Goal: Transaction & Acquisition: Purchase product/service

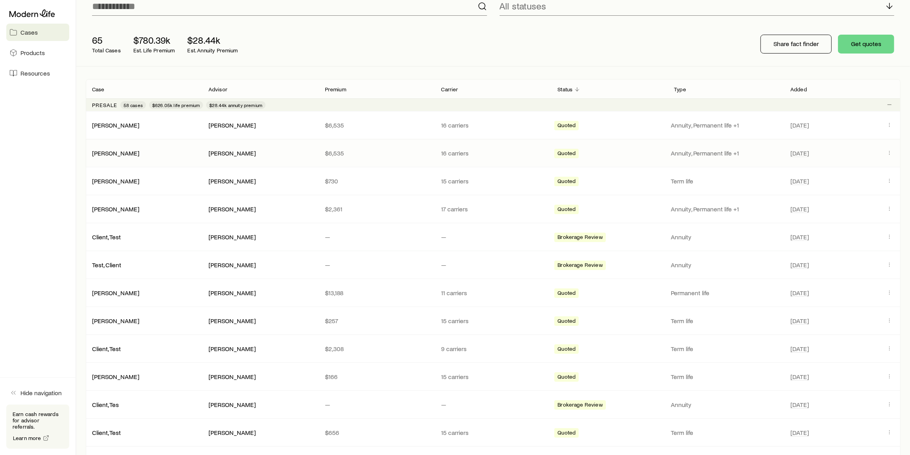
drag, startPoint x: 280, startPoint y: 291, endPoint x: 259, endPoint y: 164, distance: 128.3
click at [259, 164] on div "Presale 58 cases $626.05k life premium $28.44k annuity premium [PERSON_NAME] [P…" at bounding box center [493, 399] width 815 height 603
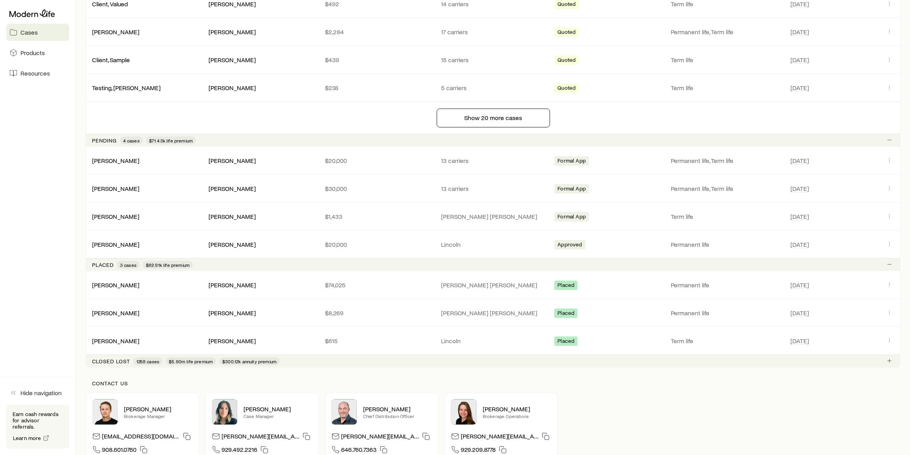
scroll to position [640, 0]
click at [129, 225] on div "[PERSON_NAME] [PERSON_NAME] $74,025 [PERSON_NAME] [PERSON_NAME] Placed Permanen…" at bounding box center [493, 285] width 815 height 28
click at [129, 225] on link "[PERSON_NAME]" at bounding box center [115, 283] width 47 height 7
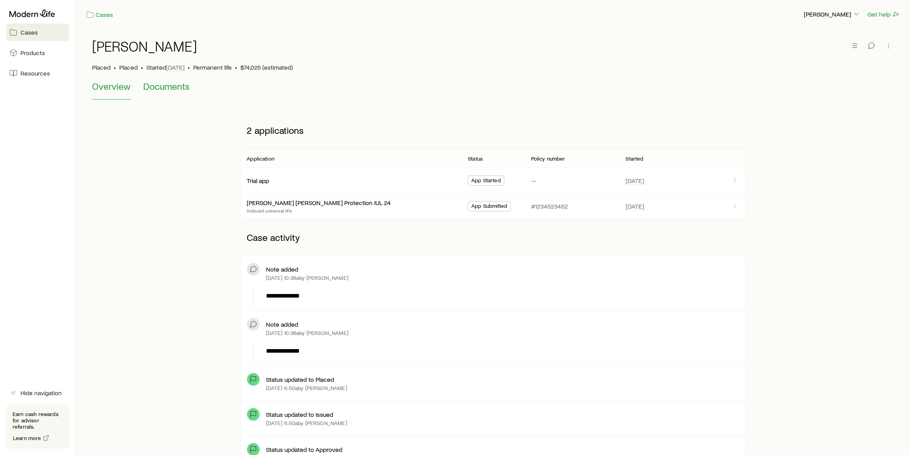
click at [168, 84] on span "Documents" at bounding box center [166, 86] width 46 height 11
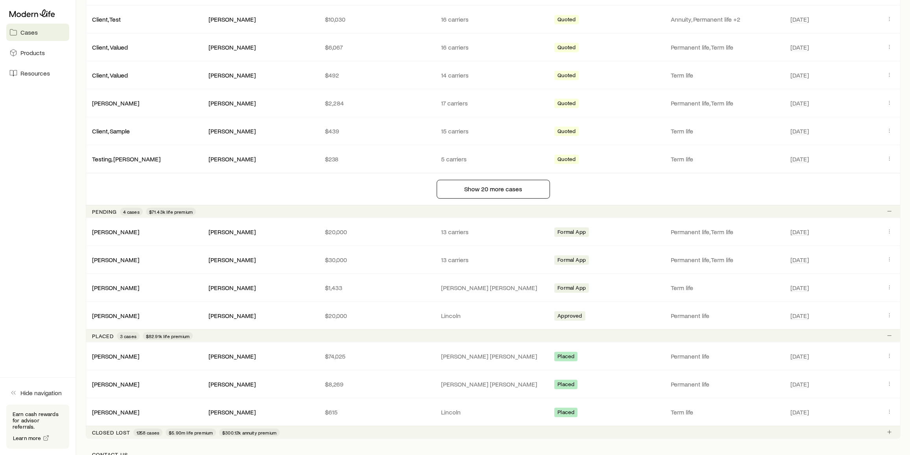
scroll to position [606, 0]
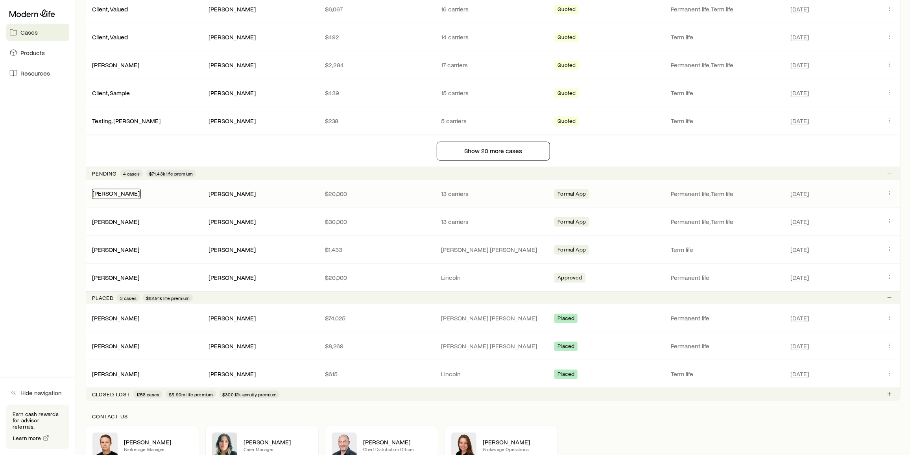
click at [112, 189] on link "[PERSON_NAME]" at bounding box center [115, 192] width 47 height 7
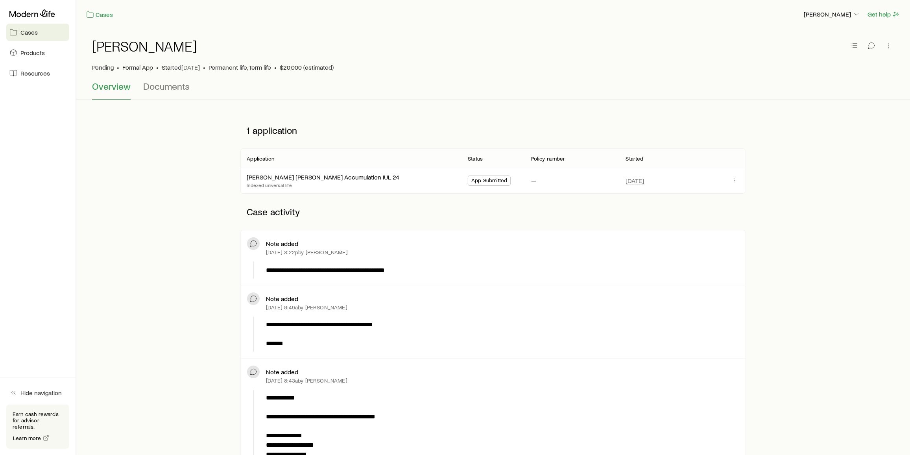
drag, startPoint x: 265, startPoint y: 251, endPoint x: 347, endPoint y: 249, distance: 81.8
click at [347, 249] on div "Note added May 19 at 3:22p by Frank Peterson" at bounding box center [493, 247] width 492 height 22
click at [555, 249] on div "May 19 at 3:22p by Frank Peterson" at bounding box center [502, 252] width 473 height 6
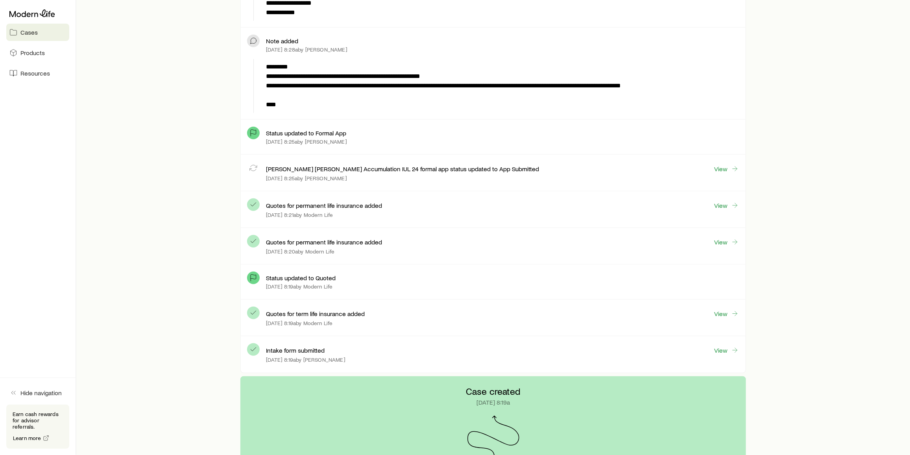
scroll to position [573, 0]
click at [612, 169] on div "John Hancock Accumulation IUL 24 formal app status updated to App Submitted View" at bounding box center [502, 168] width 473 height 9
click at [726, 166] on link "View" at bounding box center [726, 169] width 25 height 9
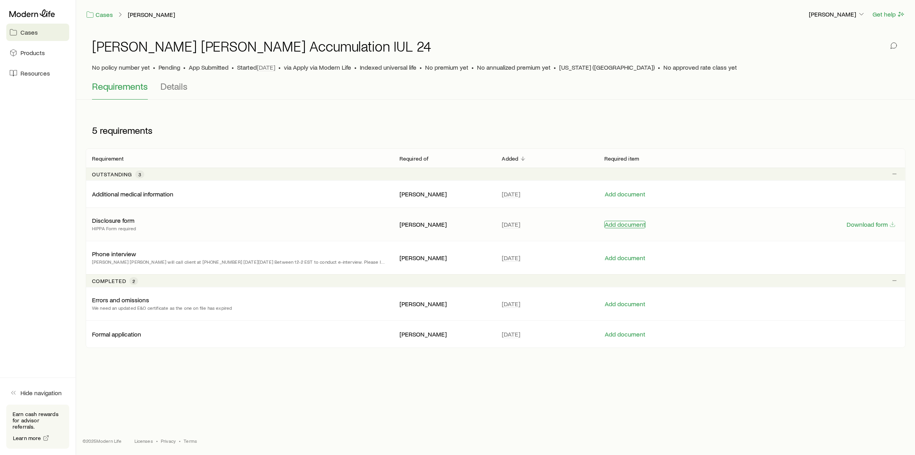
click at [626, 221] on button "Add document" at bounding box center [625, 224] width 41 height 7
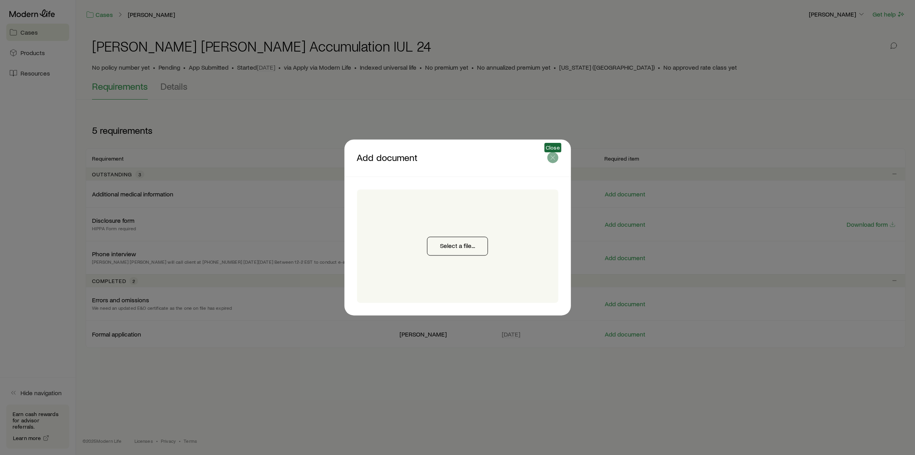
click at [552, 157] on line "button" at bounding box center [553, 158] width 4 height 4
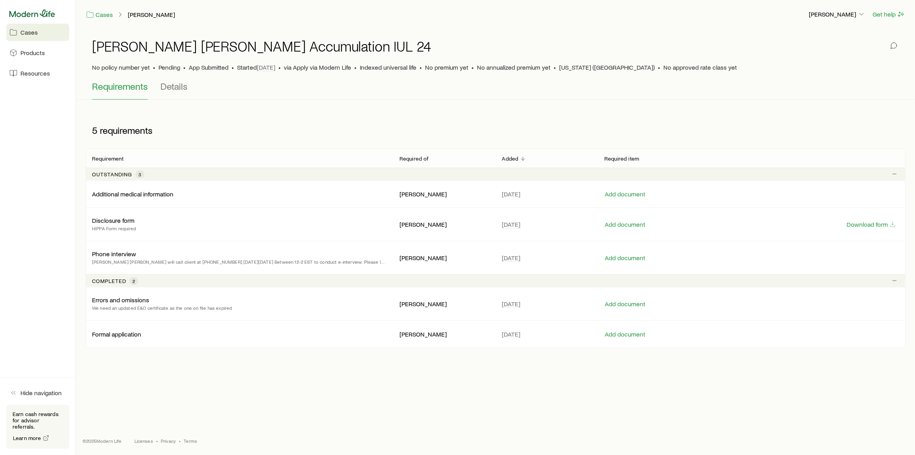
click at [41, 14] on icon at bounding box center [32, 12] width 46 height 7
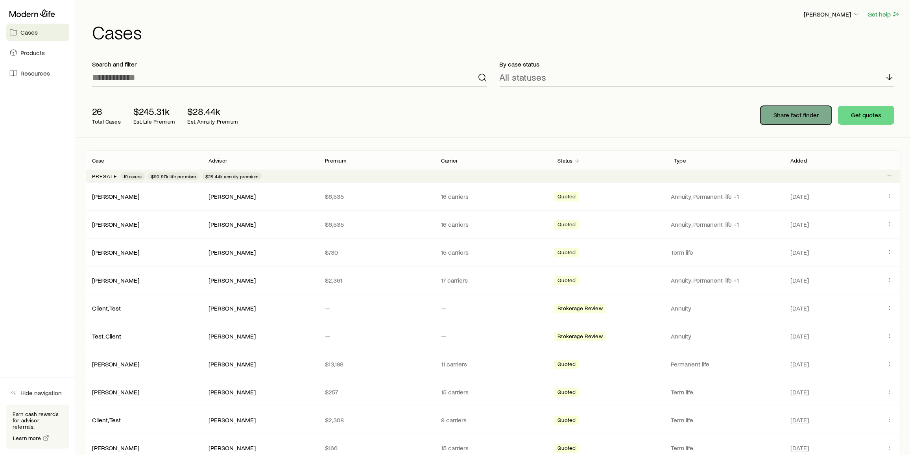
click at [793, 111] on p "Share fact finder" at bounding box center [795, 115] width 45 height 8
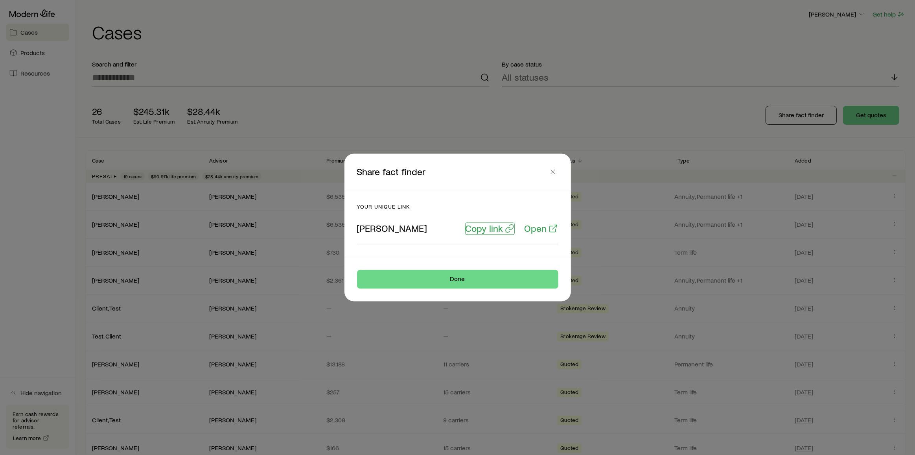
click at [485, 230] on p "Copy link" at bounding box center [485, 228] width 38 height 11
click at [273, 42] on div at bounding box center [457, 227] width 915 height 455
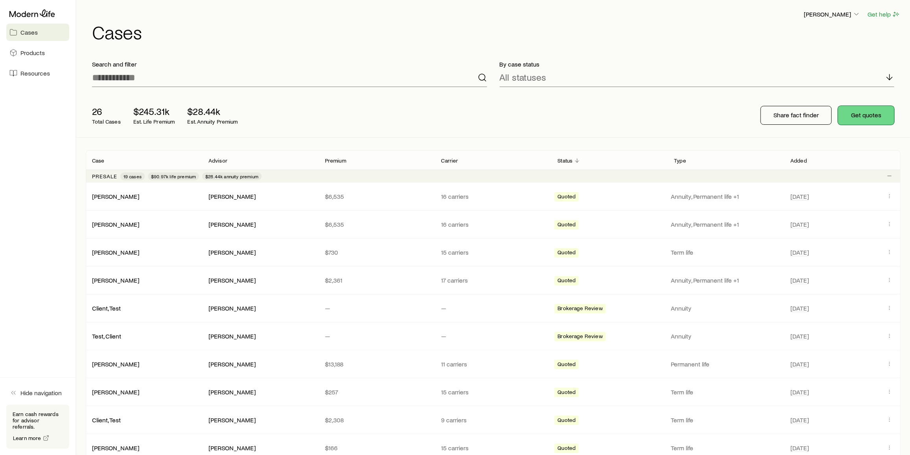
click at [878, 121] on button "Get quotes" at bounding box center [866, 115] width 56 height 19
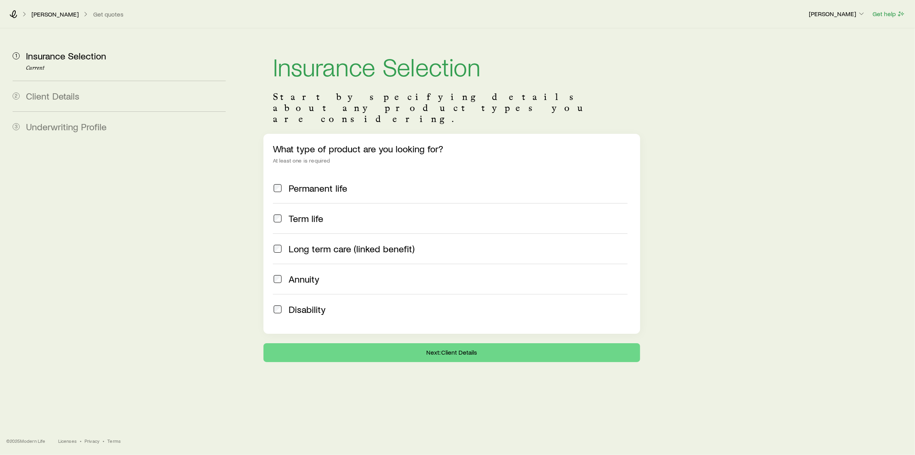
click at [309, 213] on span "Term life" at bounding box center [306, 218] width 35 height 11
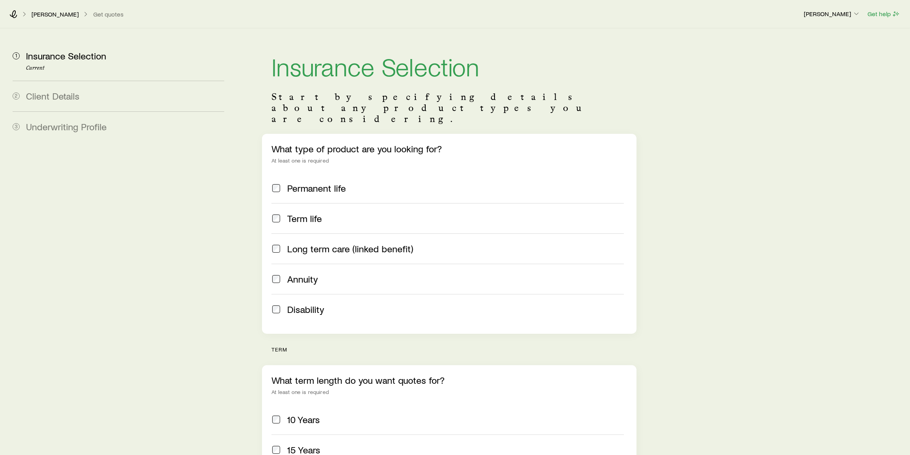
click at [319, 183] on span "Permanent life" at bounding box center [316, 188] width 59 height 11
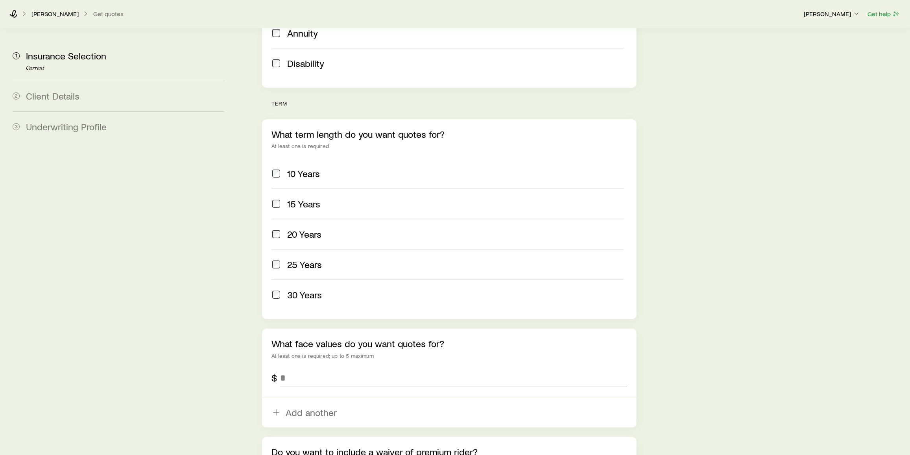
scroll to position [254, 0]
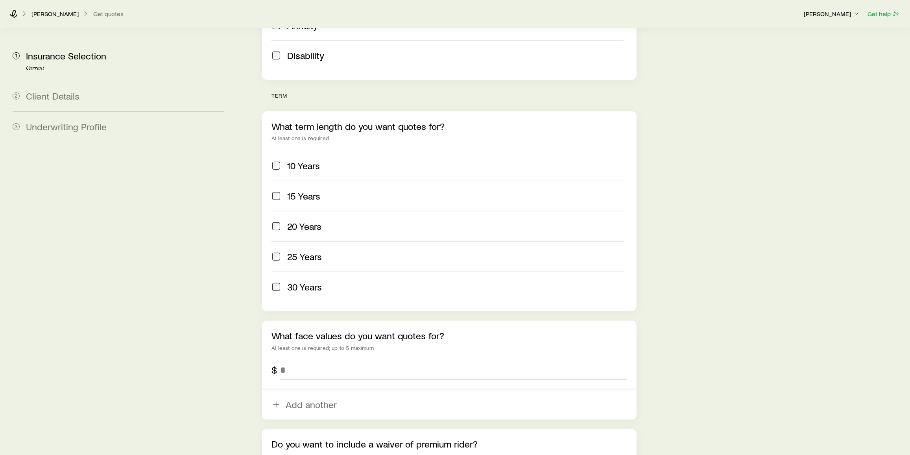
click at [304, 221] on span "20 Years" at bounding box center [304, 226] width 34 height 11
click at [310, 241] on label "25 Years" at bounding box center [447, 256] width 352 height 30
click at [313, 271] on label "30 Years" at bounding box center [447, 286] width 352 height 30
click at [365, 360] on input "tel" at bounding box center [453, 369] width 347 height 19
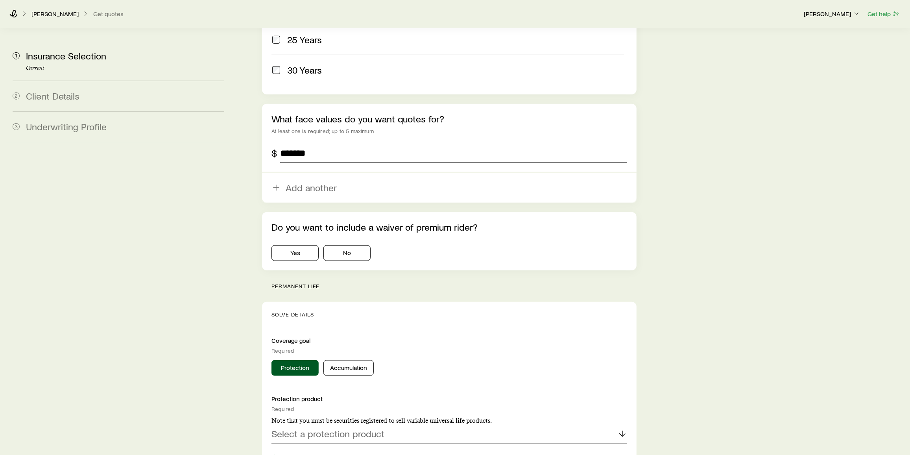
scroll to position [502, 0]
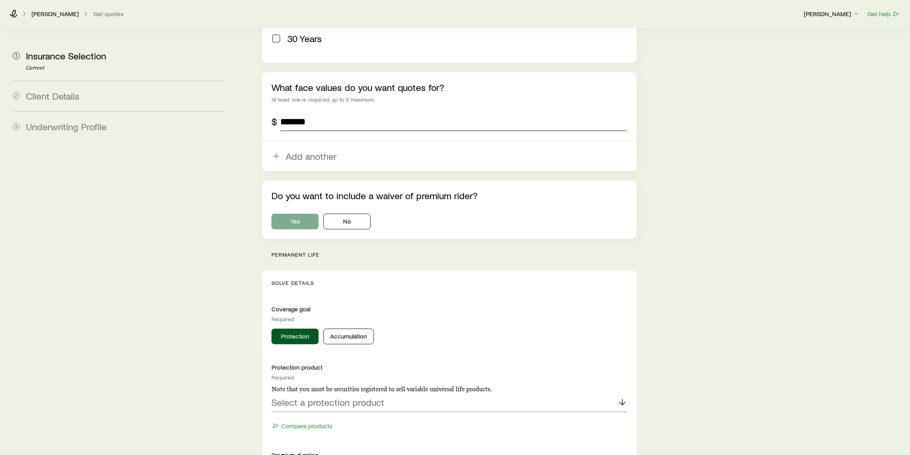
type input "*******"
click at [296, 214] on button "Yes" at bounding box center [294, 222] width 47 height 16
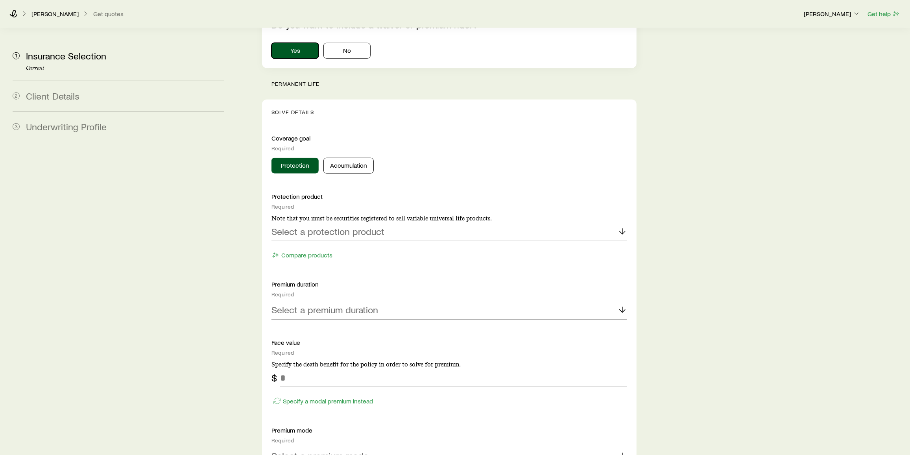
scroll to position [681, 0]
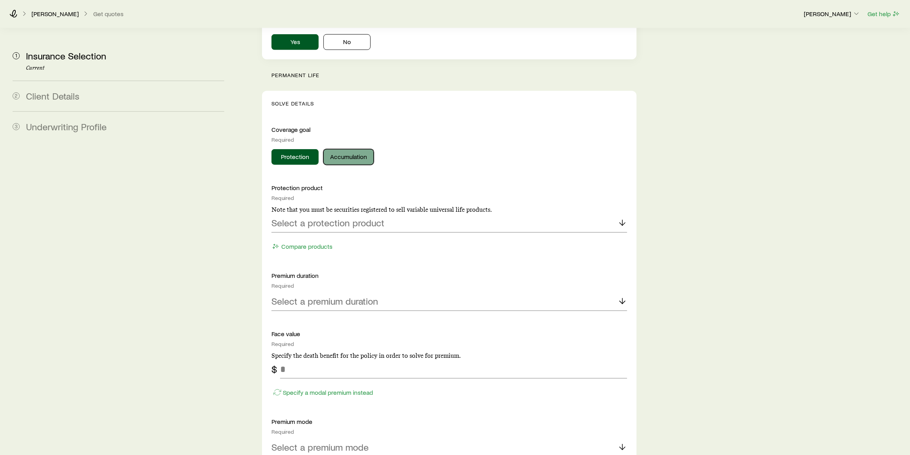
click at [362, 149] on button "Accumulation" at bounding box center [348, 157] width 50 height 16
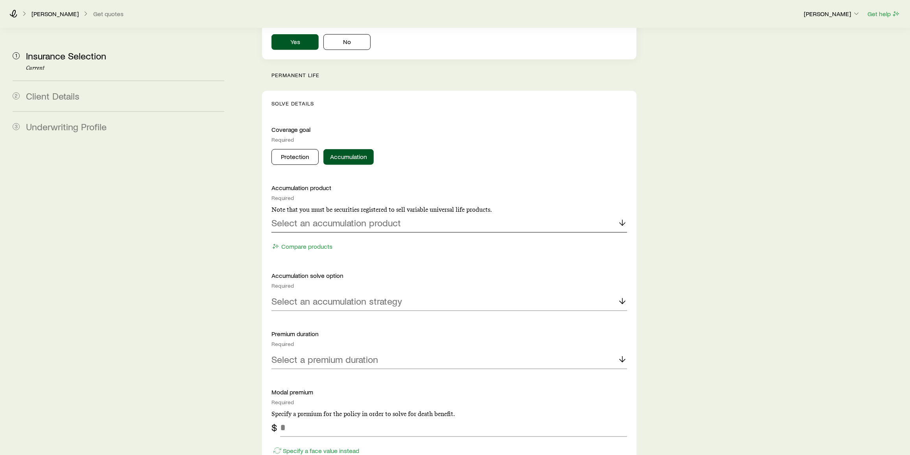
click at [361, 217] on p "Select an accumulation product" at bounding box center [335, 222] width 129 height 11
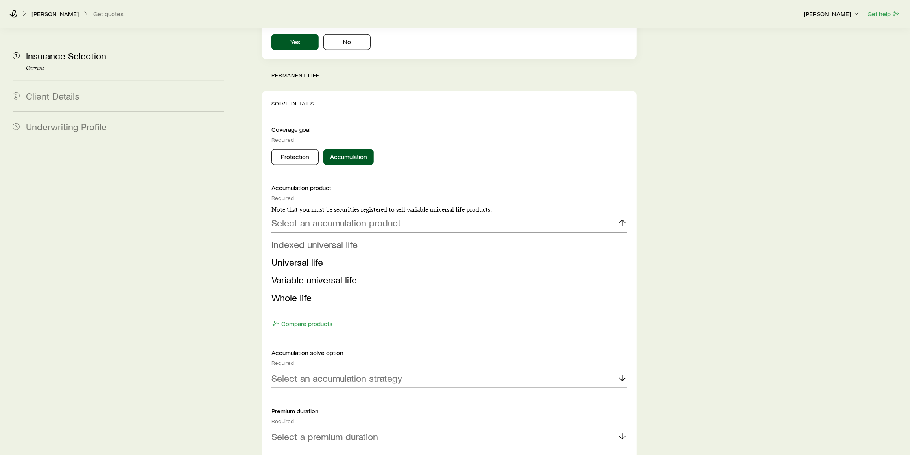
click at [359, 236] on li "Indexed universal life" at bounding box center [446, 245] width 351 height 18
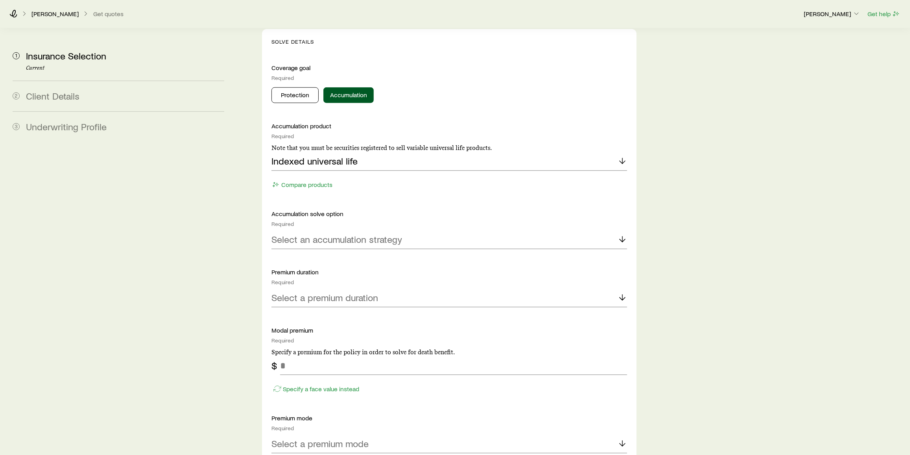
scroll to position [743, 0]
click at [359, 233] on p "Select an accumulation strategy" at bounding box center [336, 238] width 131 height 11
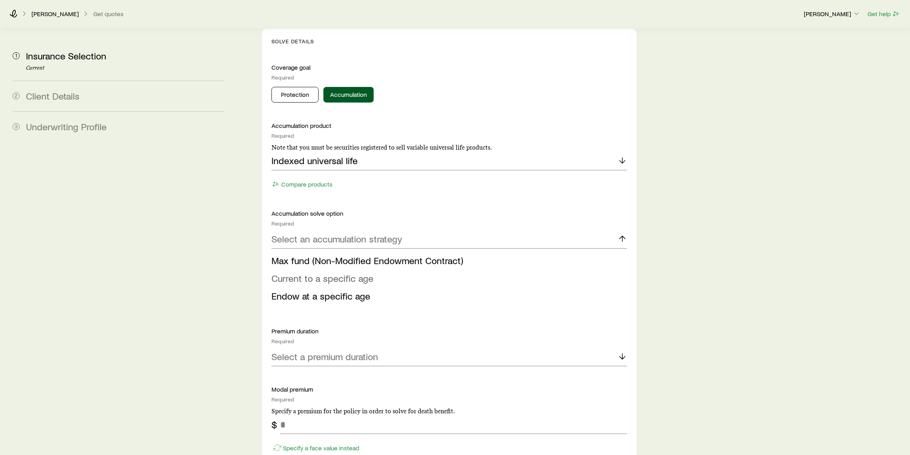
click at [333, 272] on span "Current to a specific age" at bounding box center [322, 277] width 102 height 11
click at [330, 288] on div "Select an age" at bounding box center [449, 297] width 356 height 19
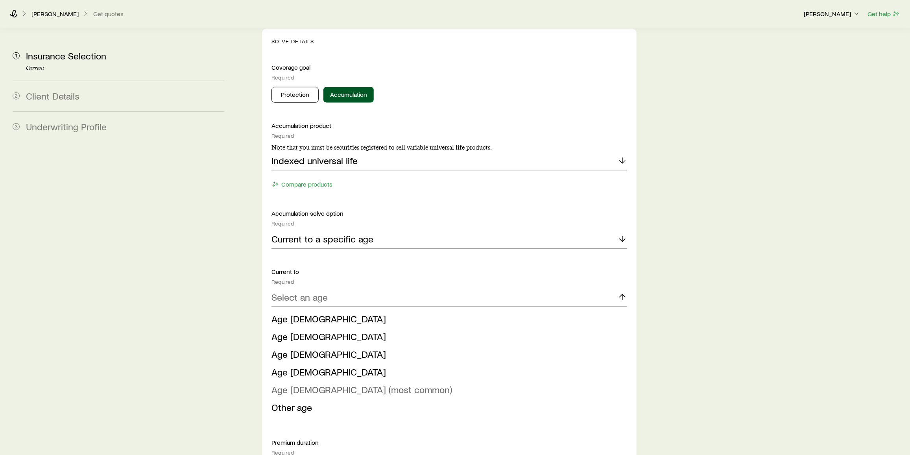
click at [334, 384] on span "Age 121 (most common)" at bounding box center [361, 389] width 181 height 11
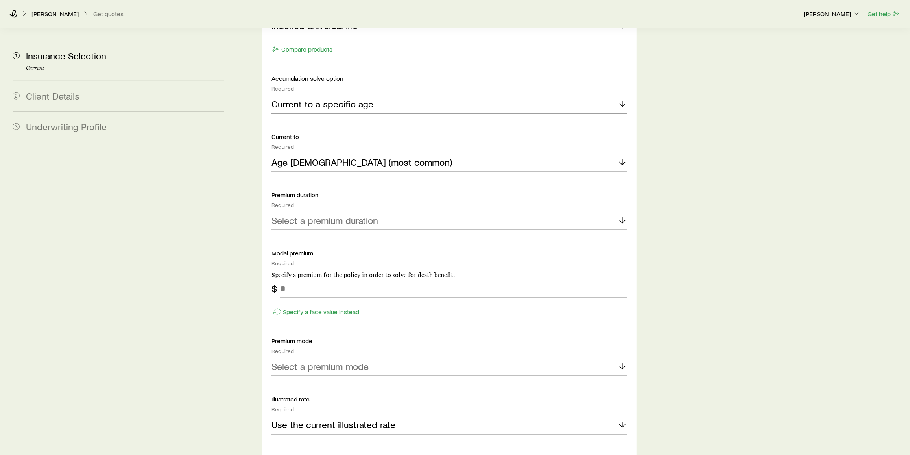
scroll to position [881, 0]
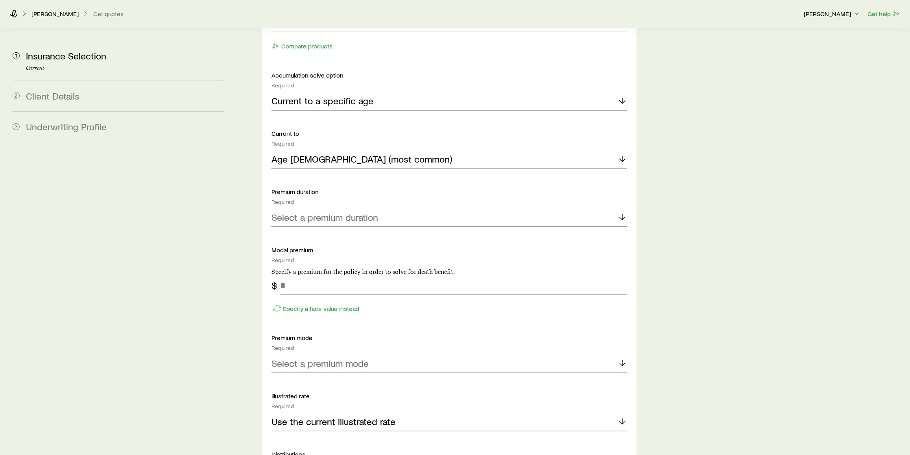
click at [328, 212] on p "Select a premium duration" at bounding box center [324, 217] width 107 height 11
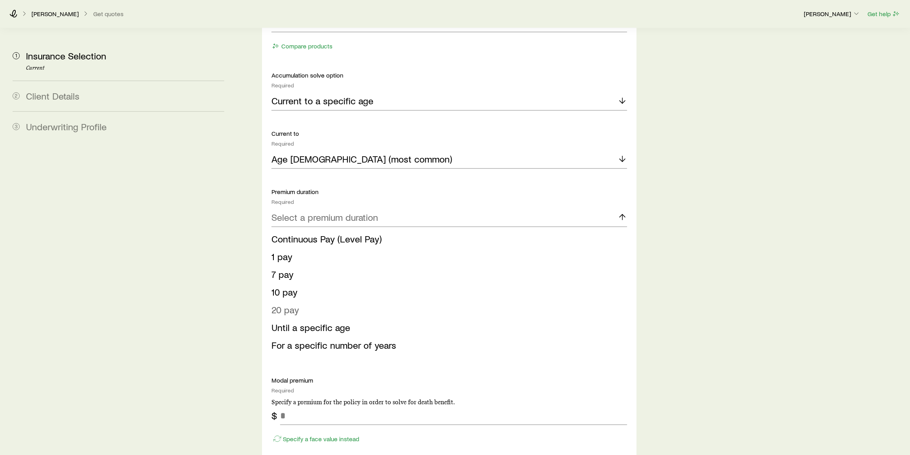
click at [307, 301] on li "20 pay" at bounding box center [446, 310] width 351 height 18
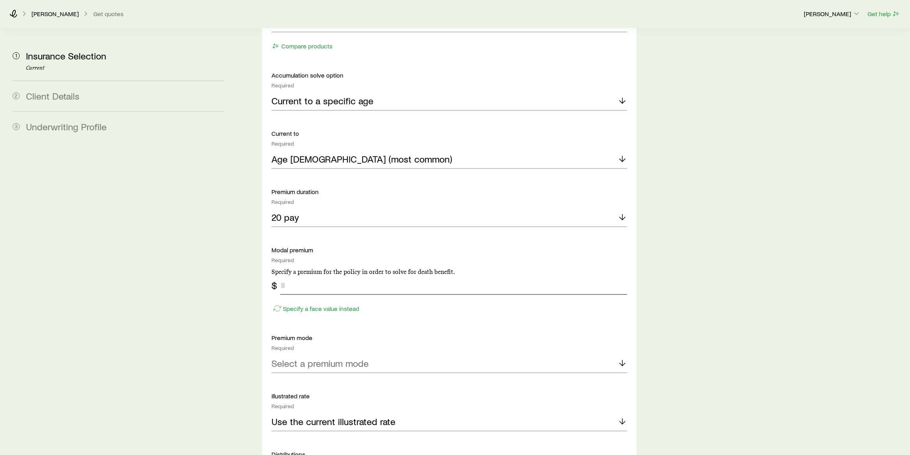
click at [321, 276] on input "tel" at bounding box center [453, 285] width 347 height 19
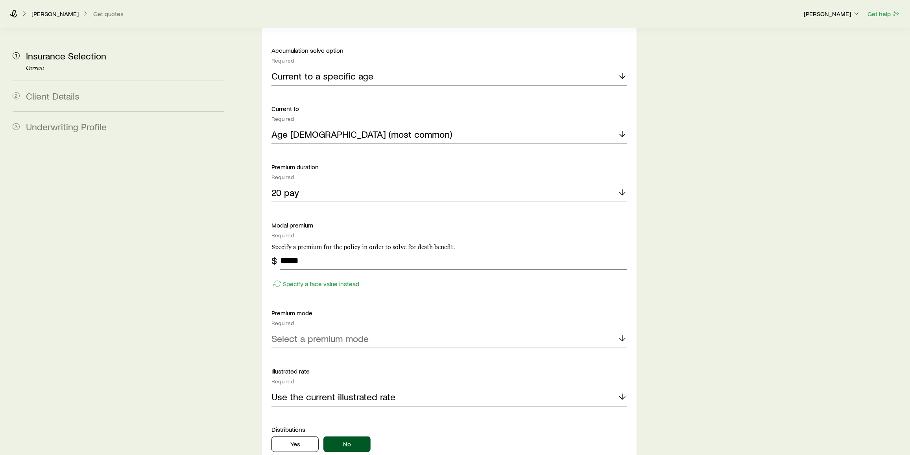
scroll to position [917, 0]
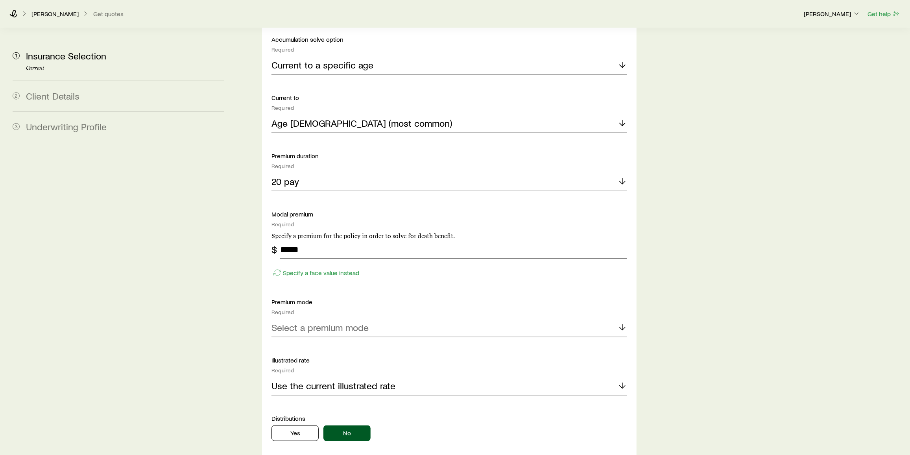
type input "*****"
click at [351, 322] on p "Select a premium mode" at bounding box center [319, 327] width 97 height 11
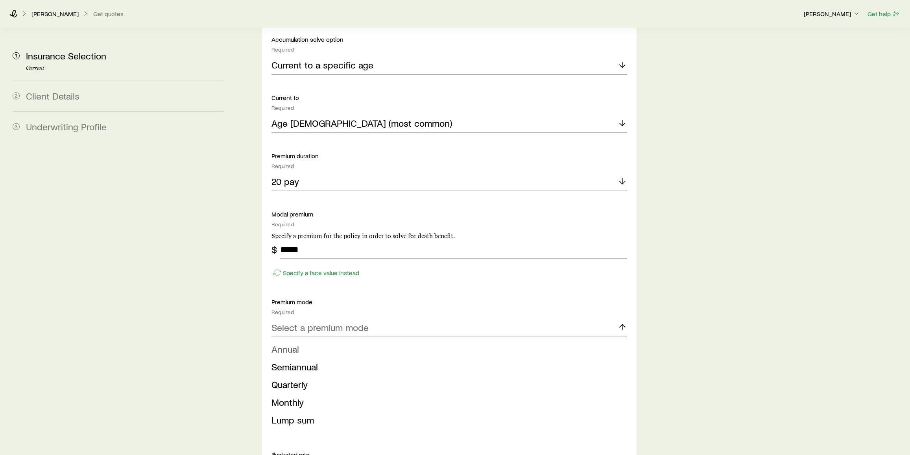
click at [319, 340] on li "Annual" at bounding box center [446, 349] width 351 height 18
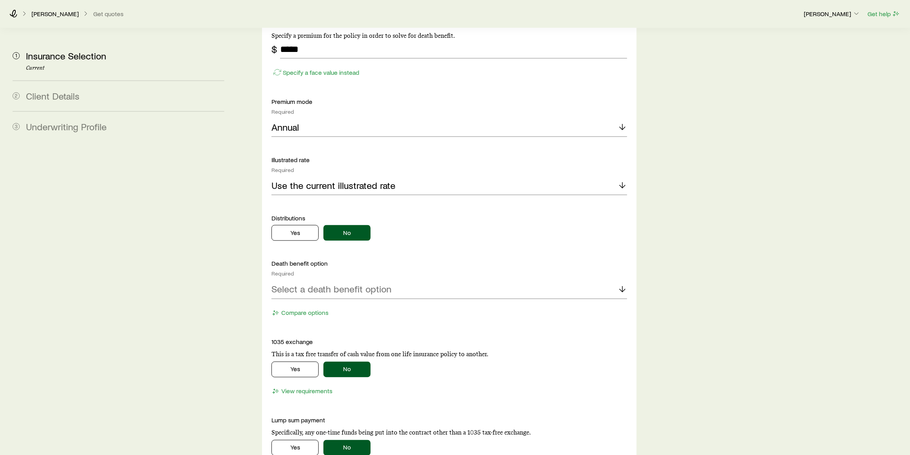
scroll to position [1118, 0]
click at [378, 283] on p "Select a death benefit option" at bounding box center [331, 288] width 120 height 11
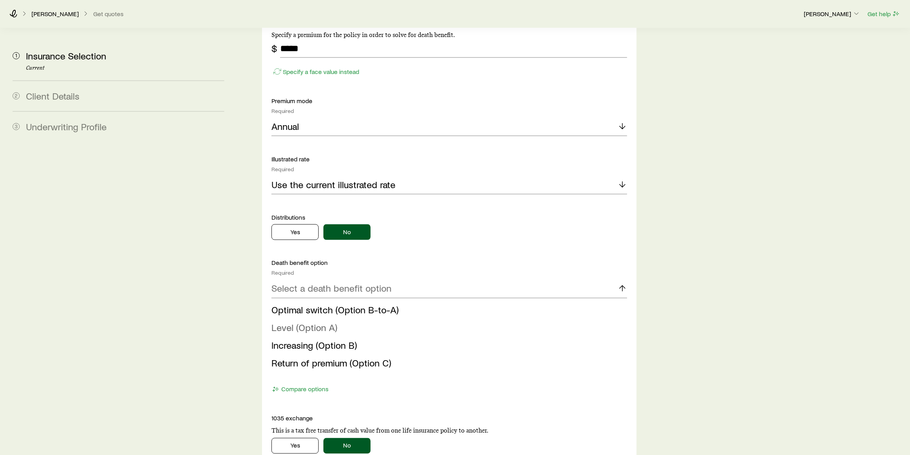
click at [318, 322] on span "Level (Option A)" at bounding box center [304, 327] width 66 height 11
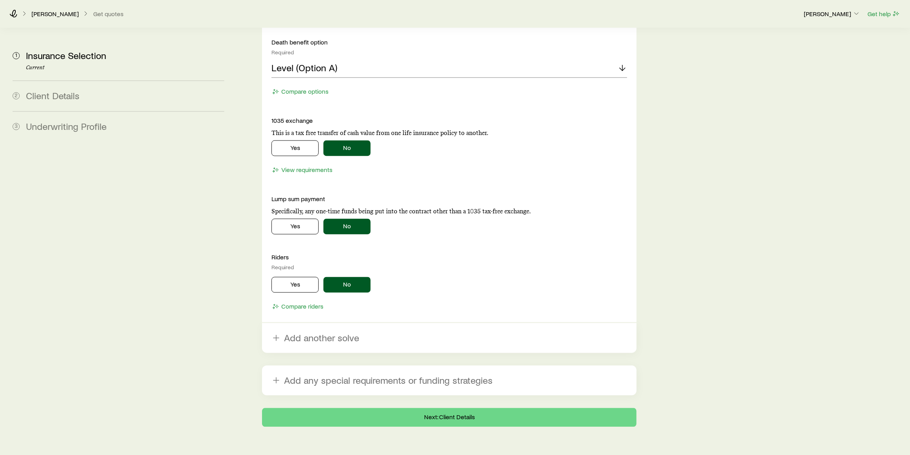
scroll to position [1339, 0]
click at [281, 277] on button "Yes" at bounding box center [294, 285] width 47 height 16
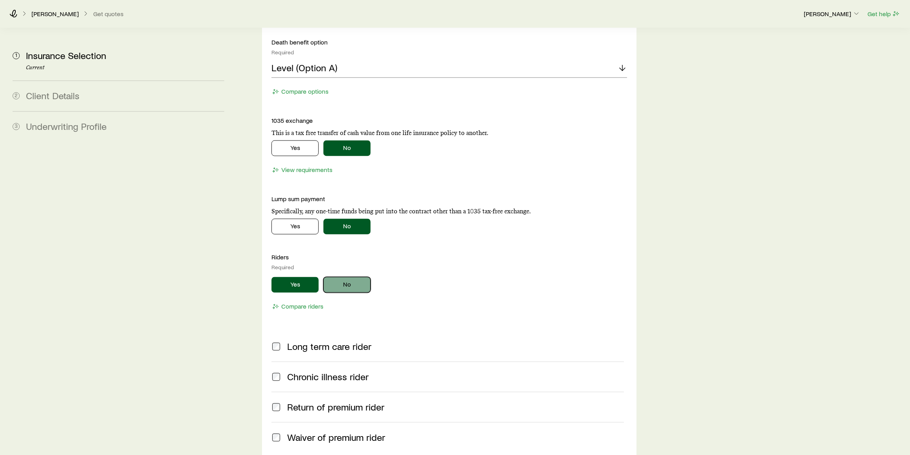
click at [358, 277] on button "No" at bounding box center [346, 285] width 47 height 16
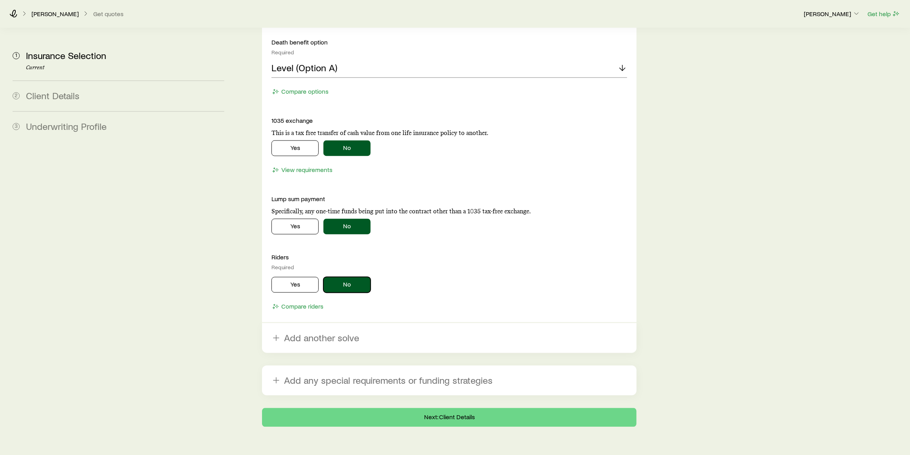
scroll to position [1340, 0]
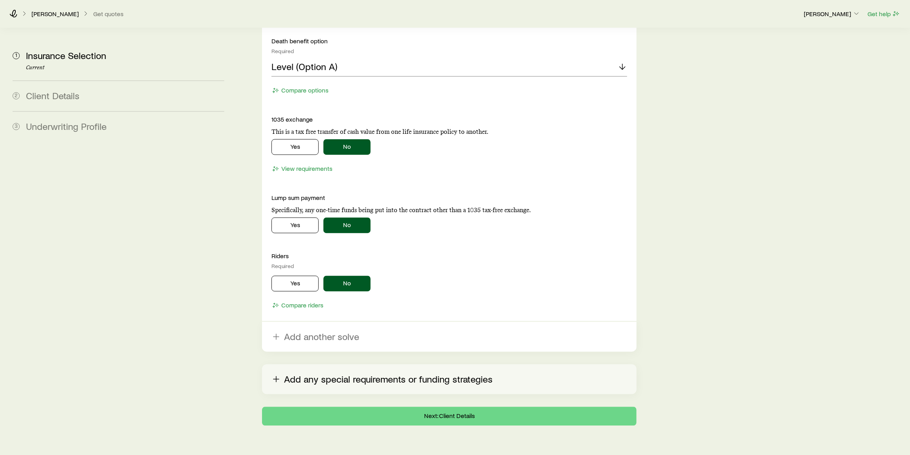
click at [382, 364] on button "Add any special requirements or funding strategies" at bounding box center [449, 379] width 374 height 30
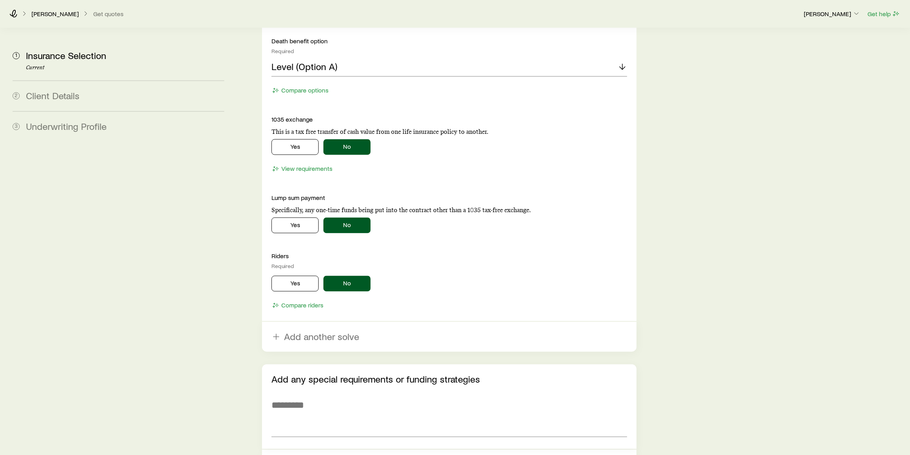
scroll to position [1425, 0]
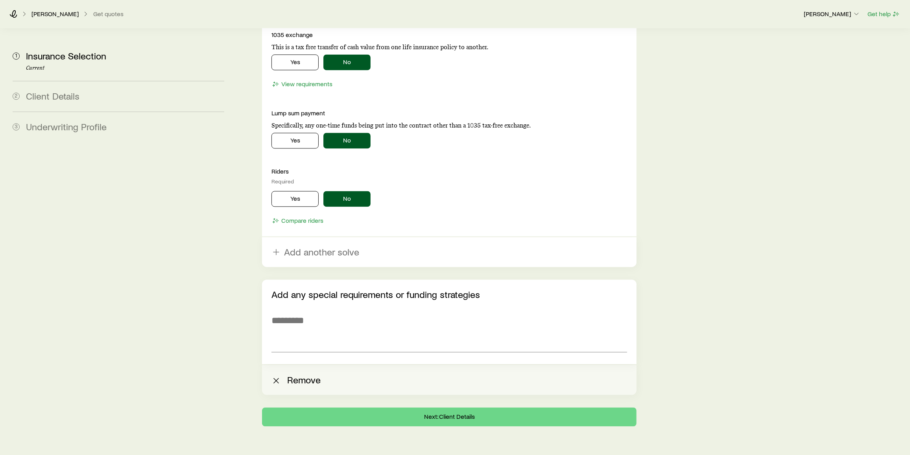
click at [297, 365] on button "Remove" at bounding box center [449, 380] width 374 height 30
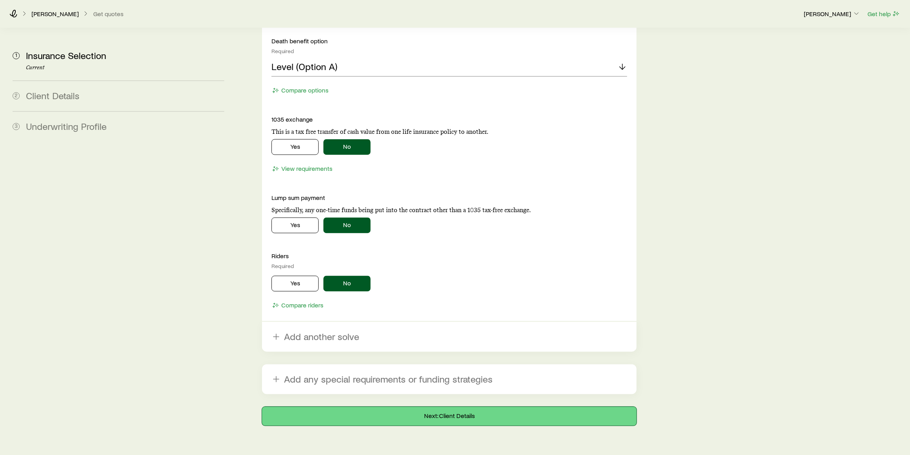
click at [417, 407] on button "Next: Client Details" at bounding box center [449, 416] width 374 height 19
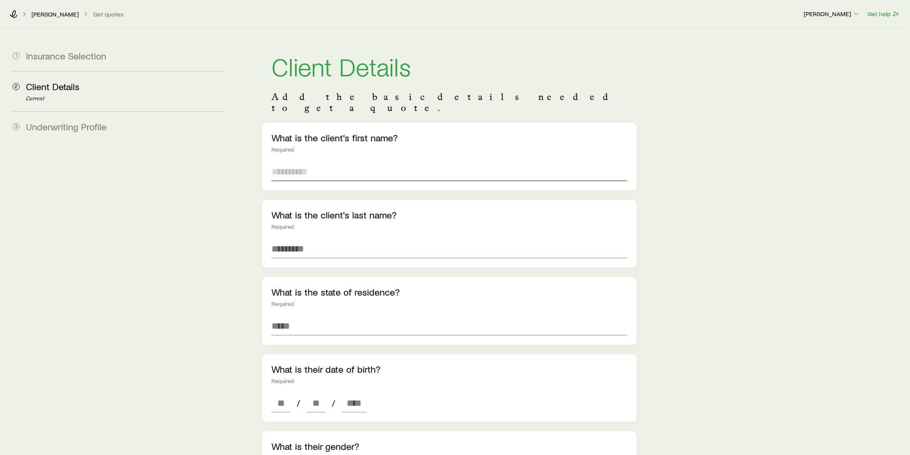
click at [317, 166] on input "text" at bounding box center [449, 171] width 356 height 19
type input "******"
type input "*"
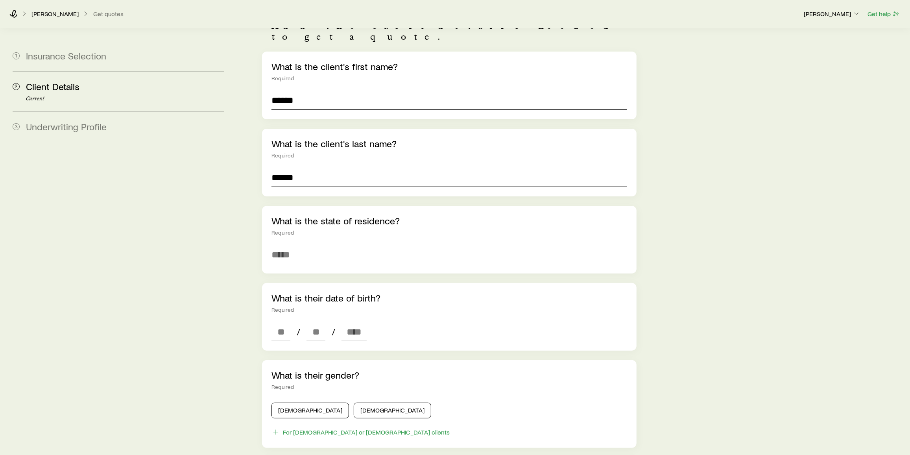
scroll to position [72, 0]
type input "******"
click at [304, 244] on input at bounding box center [449, 253] width 356 height 19
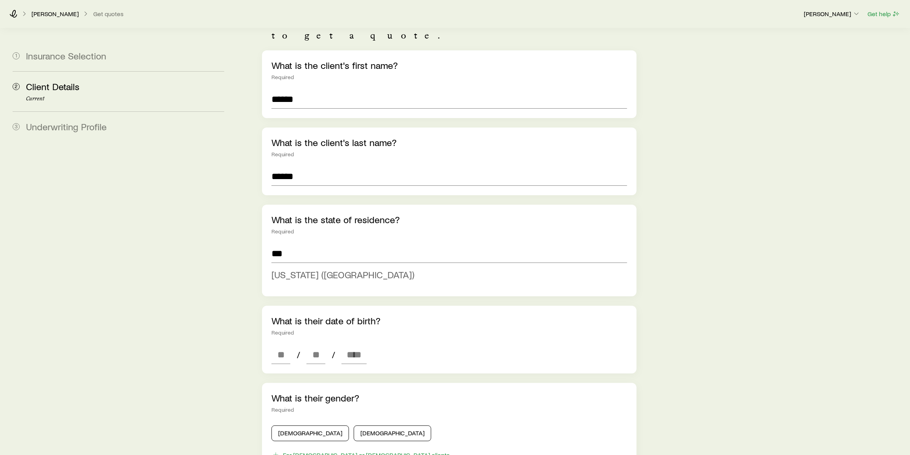
click at [310, 269] on span "Illinois (IL)" at bounding box center [342, 274] width 143 height 11
type input "**********"
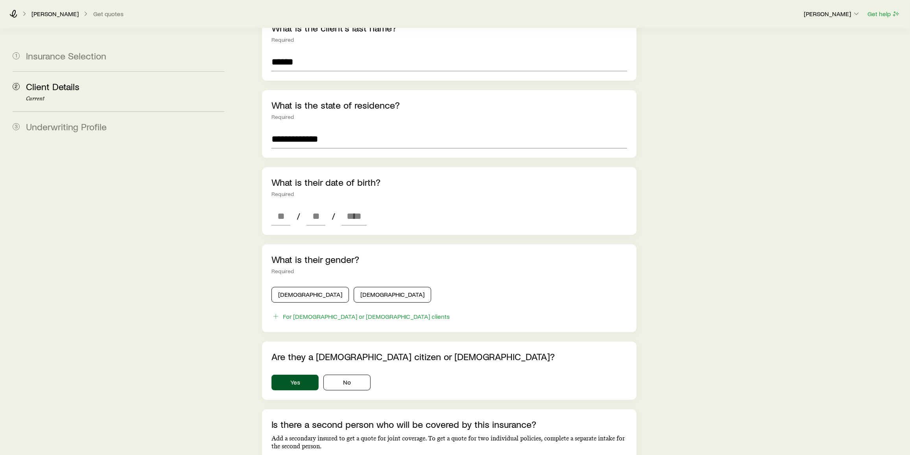
scroll to position [188, 0]
click at [275, 206] on input at bounding box center [280, 214] width 19 height 19
type input "**"
type input "*"
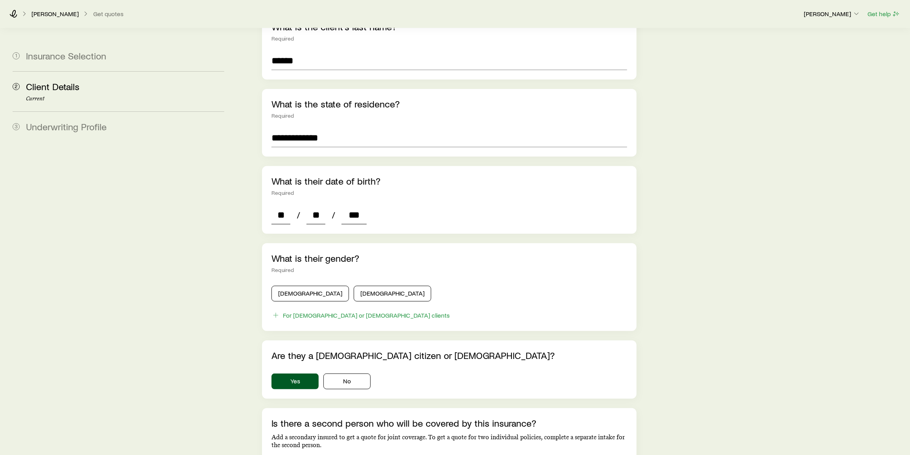
type input "****"
type input "*"
type input "****"
click at [295, 286] on button "Male" at bounding box center [309, 294] width 77 height 16
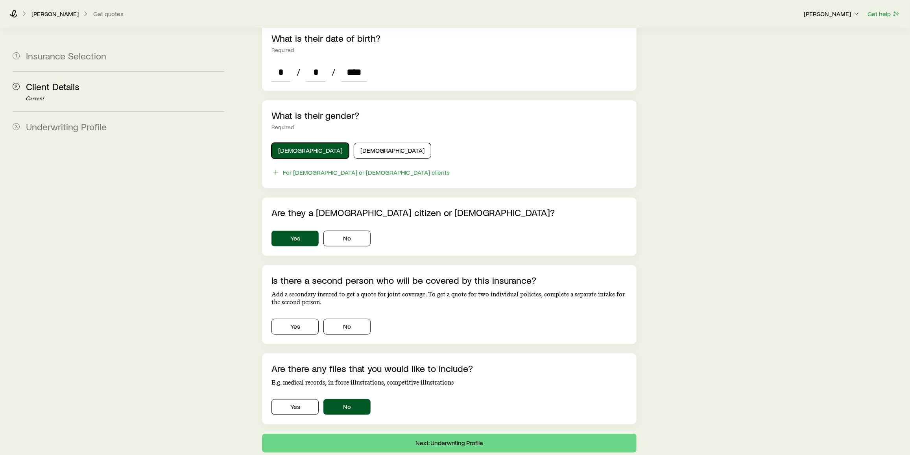
scroll to position [371, 0]
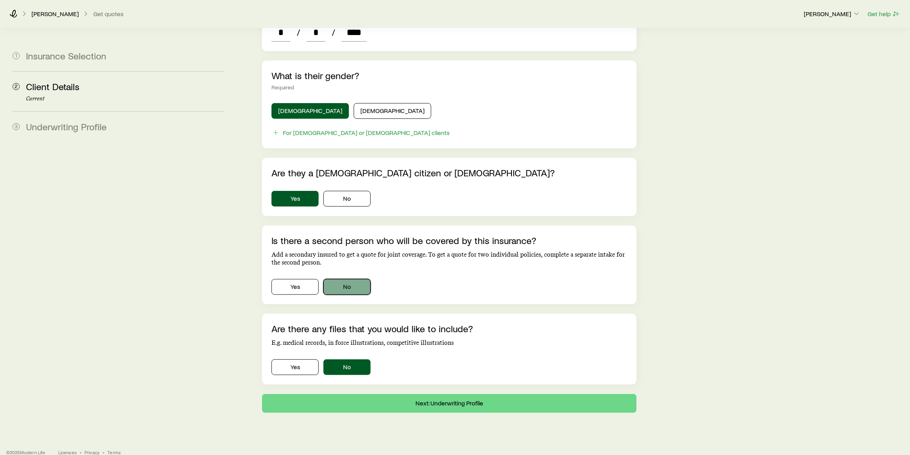
click at [358, 279] on button "No" at bounding box center [346, 287] width 47 height 16
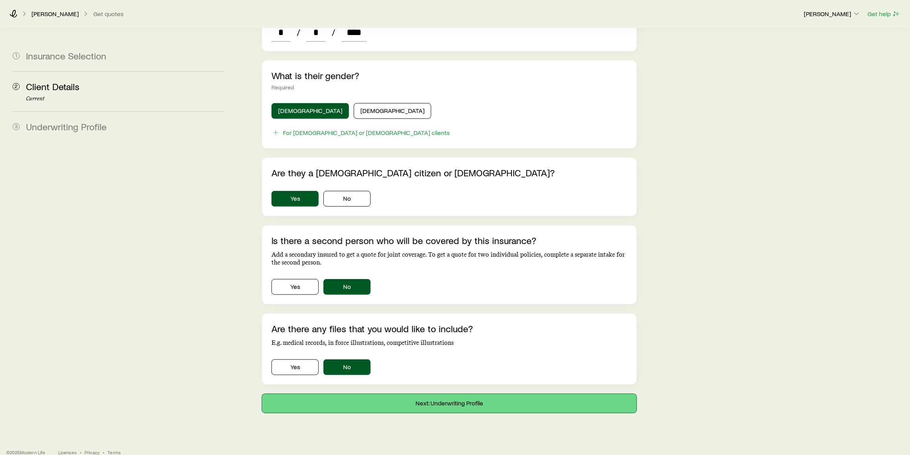
click at [478, 394] on button "Next: Underwriting Profile" at bounding box center [449, 403] width 374 height 19
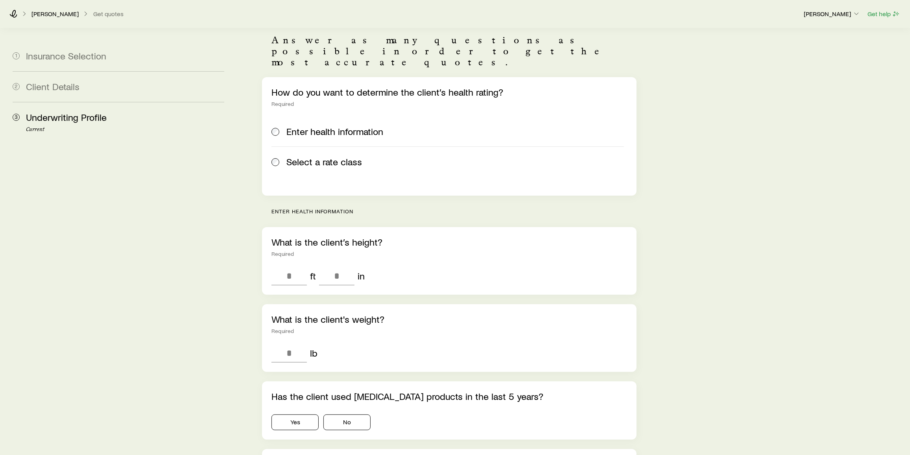
scroll to position [56, 0]
click at [332, 157] on span "Select a rate class" at bounding box center [324, 162] width 76 height 11
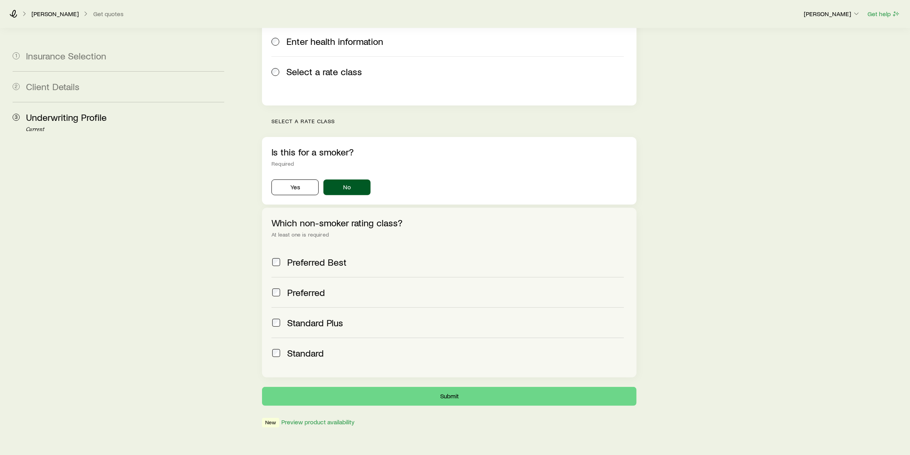
scroll to position [150, 0]
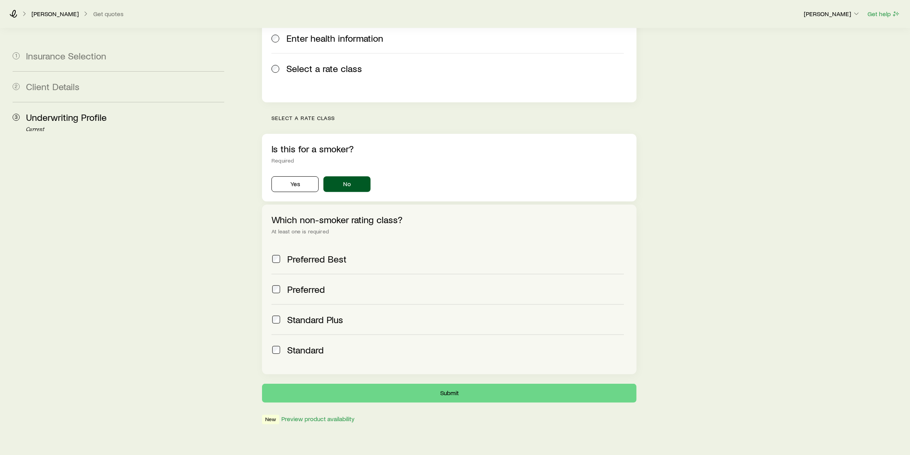
click at [315, 314] on span "Standard Plus" at bounding box center [315, 319] width 56 height 11
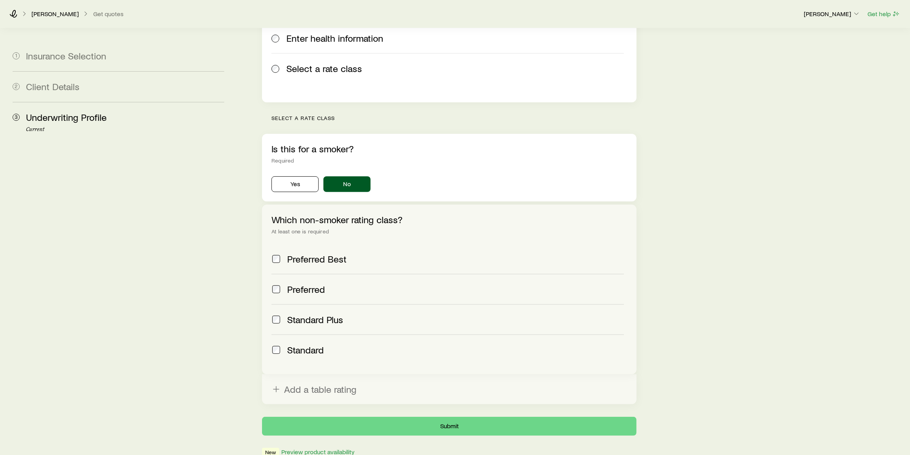
click at [322, 284] on span "Preferred" at bounding box center [306, 289] width 38 height 11
click at [411, 417] on button "Submit" at bounding box center [449, 426] width 374 height 19
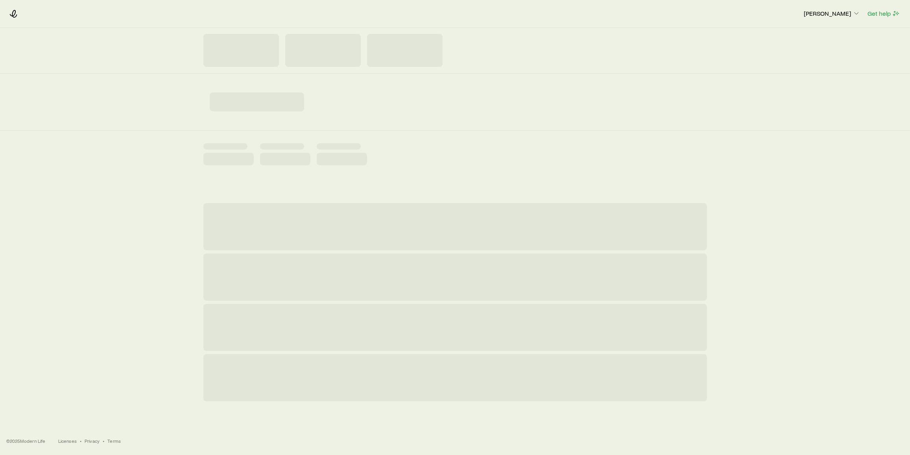
scroll to position [0, 0]
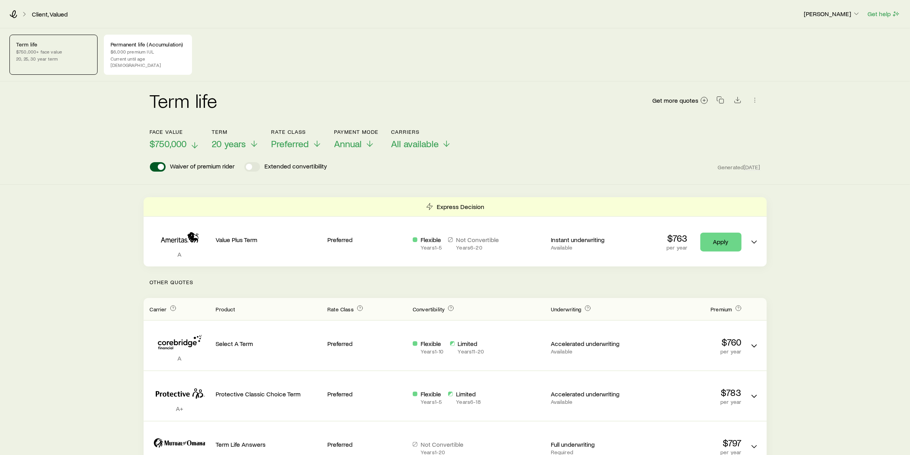
click at [180, 138] on span "$750,000" at bounding box center [168, 143] width 37 height 11
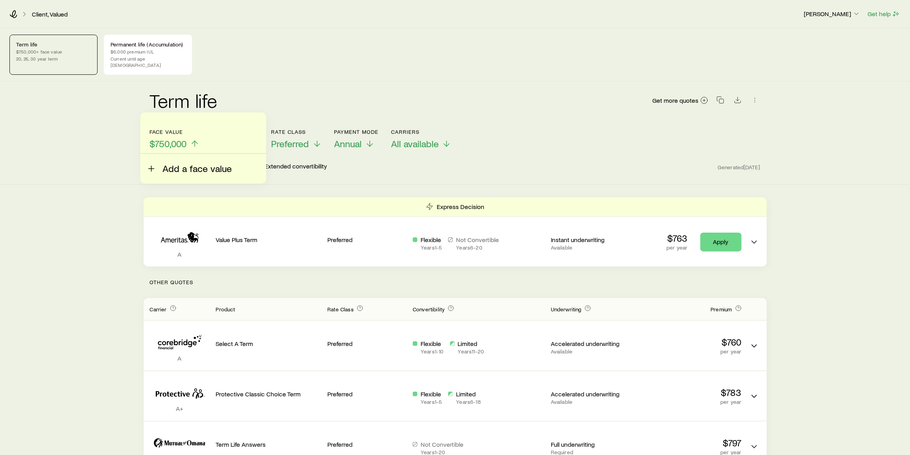
click at [187, 163] on span "Add a face value" at bounding box center [196, 168] width 69 height 11
type input "*********"
click at [199, 186] on button "Done" at bounding box center [203, 188] width 107 height 19
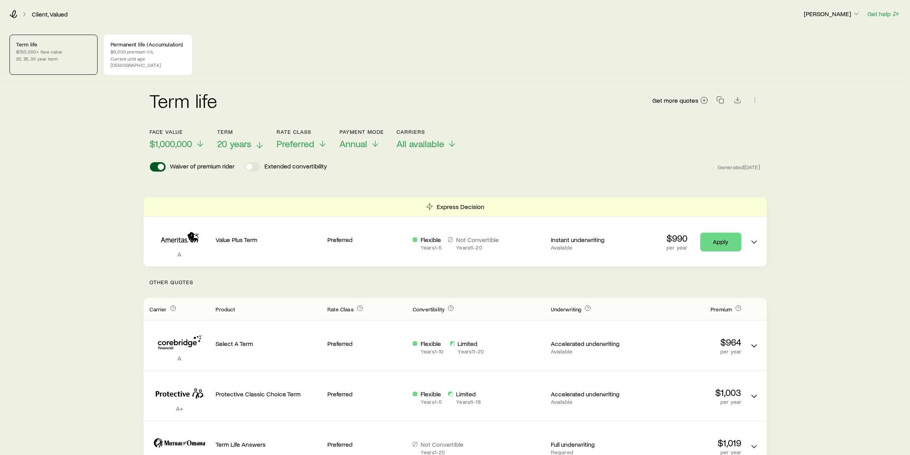
click at [250, 138] on span "20 years" at bounding box center [235, 143] width 34 height 11
click at [295, 46] on div "Term life $750,000+ face value 20, 25, 30 year term Permanent life (Accumulatio…" at bounding box center [454, 55] width 891 height 40
click at [296, 138] on span "Preferred" at bounding box center [296, 143] width 38 height 11
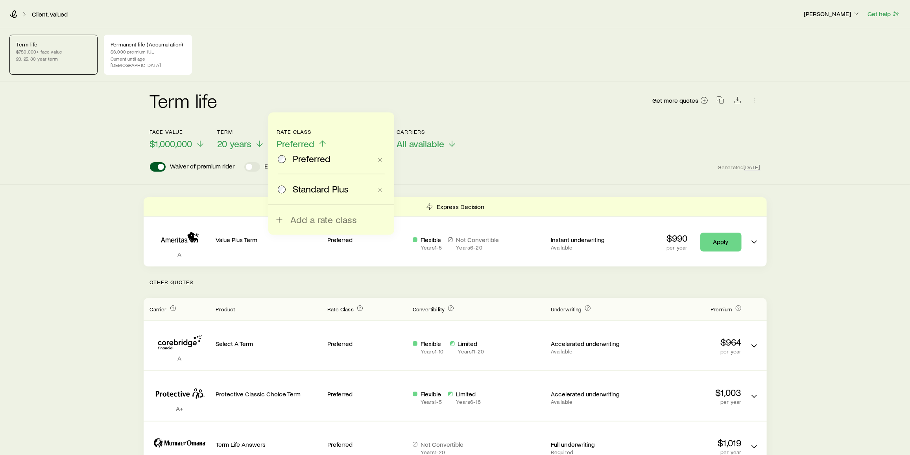
click at [308, 190] on span "Standard Plus" at bounding box center [321, 188] width 56 height 11
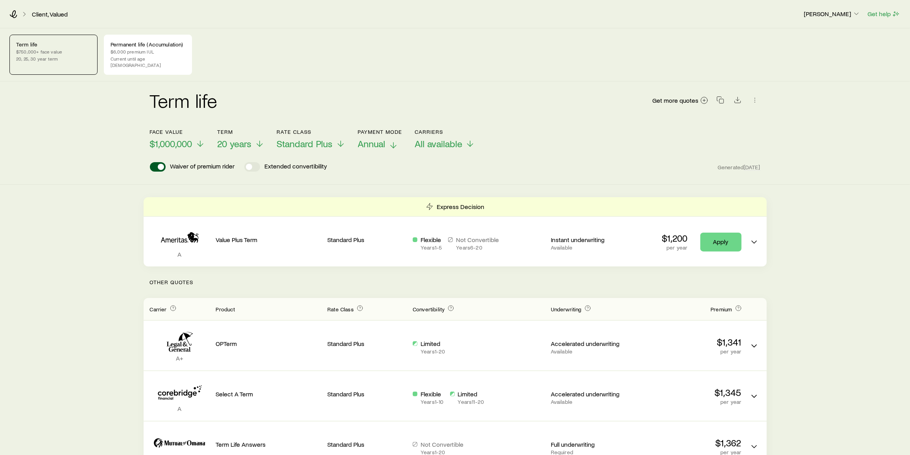
click at [385, 140] on span "Annual" at bounding box center [372, 143] width 28 height 11
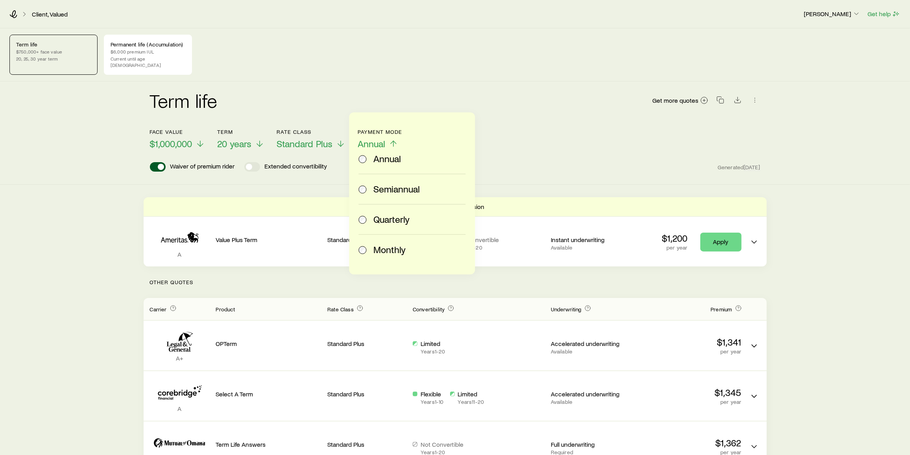
click at [475, 91] on div "Term life Get more quotes" at bounding box center [455, 105] width 610 height 28
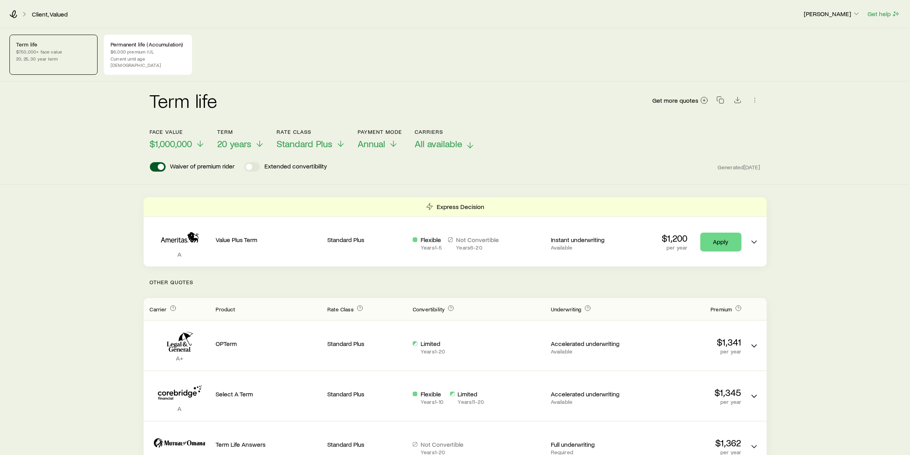
click at [435, 140] on span "All available" at bounding box center [439, 143] width 48 height 11
click at [575, 109] on div "Term life Get more quotes" at bounding box center [455, 105] width 610 height 28
click at [722, 96] on icon "button" at bounding box center [720, 100] width 8 height 8
click at [572, 170] on div "Term life Get more quotes Face value $1,000,000 Term 20 years Rate Class Standa…" at bounding box center [455, 132] width 910 height 103
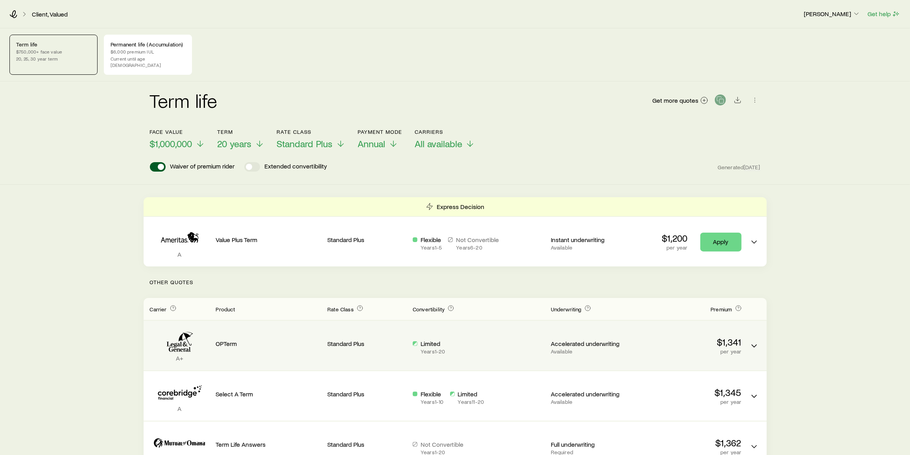
click at [461, 347] on div "Limited Years 1 - 20" at bounding box center [479, 346] width 132 height 15
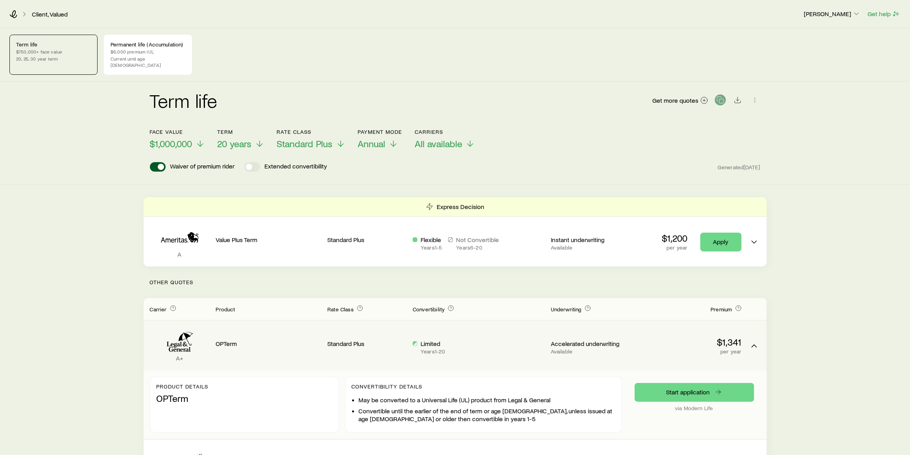
scroll to position [124, 0]
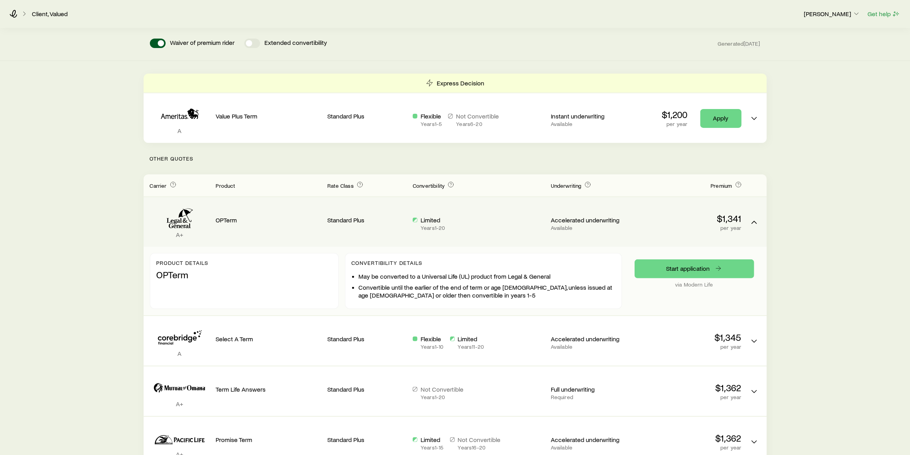
click at [482, 343] on p "Years 11 - 20" at bounding box center [471, 346] width 26 height 6
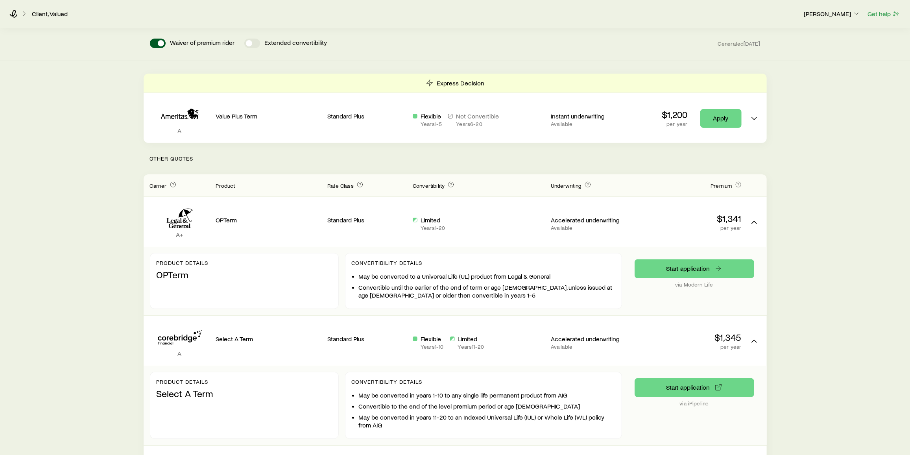
click at [344, 155] on p "Other Quotes" at bounding box center [455, 158] width 623 height 31
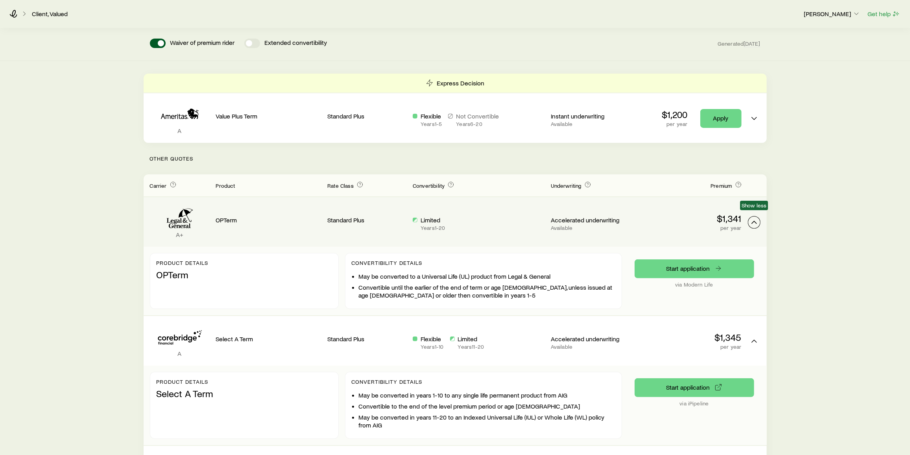
click at [754, 218] on icon "Term quotes" at bounding box center [753, 222] width 9 height 9
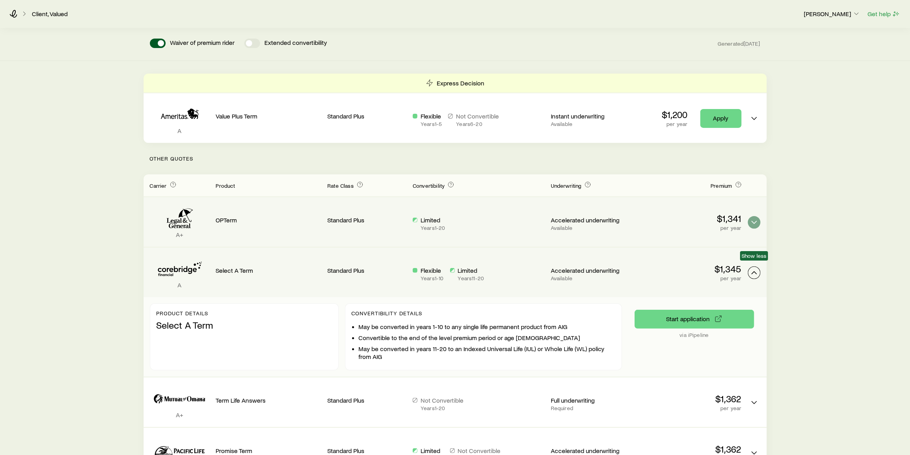
click at [752, 268] on icon "Term quotes" at bounding box center [753, 272] width 9 height 9
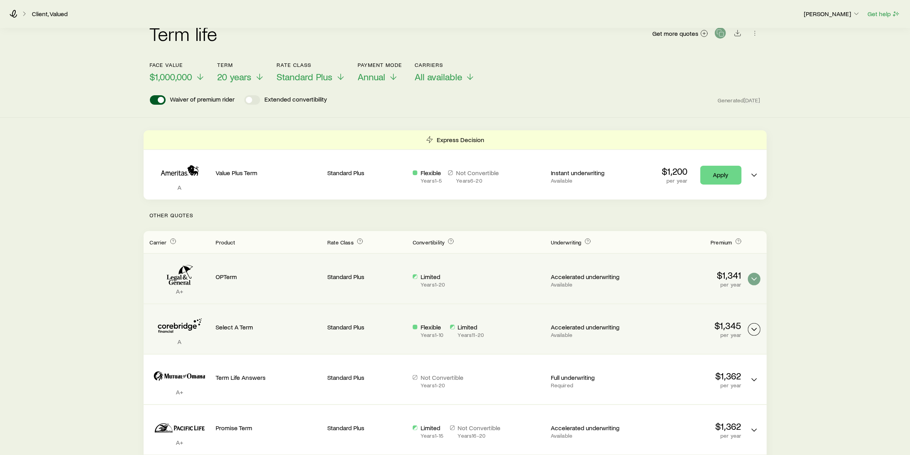
scroll to position [0, 0]
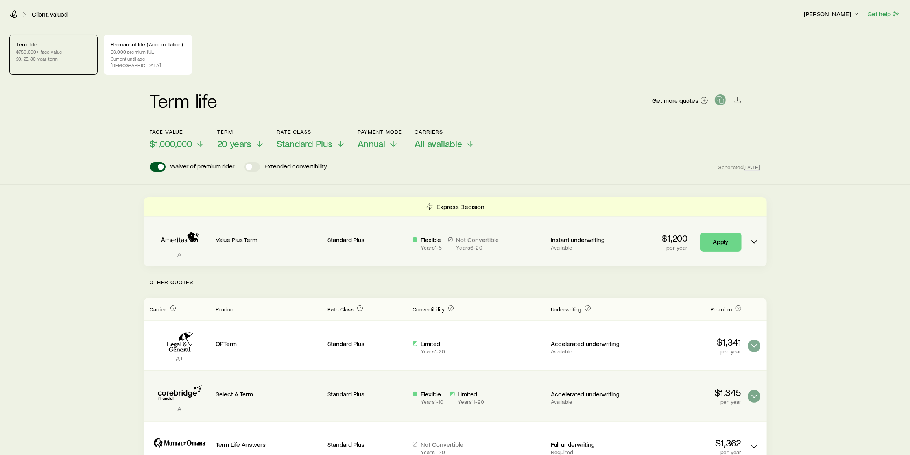
click at [460, 236] on p "Not Convertible" at bounding box center [477, 240] width 43 height 8
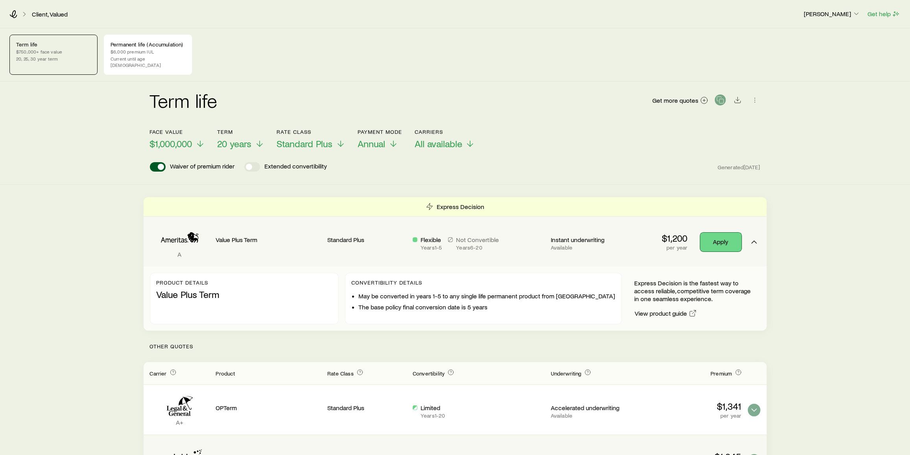
click at [714, 243] on link "Apply" at bounding box center [720, 241] width 41 height 19
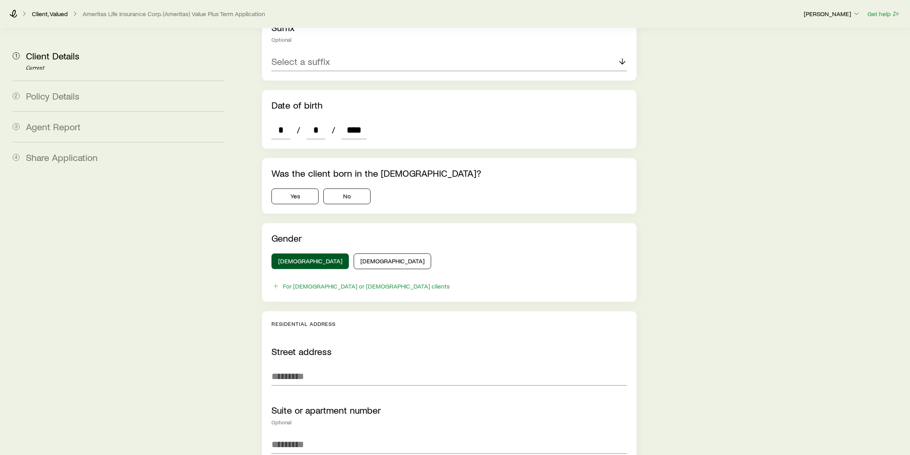
scroll to position [336, 0]
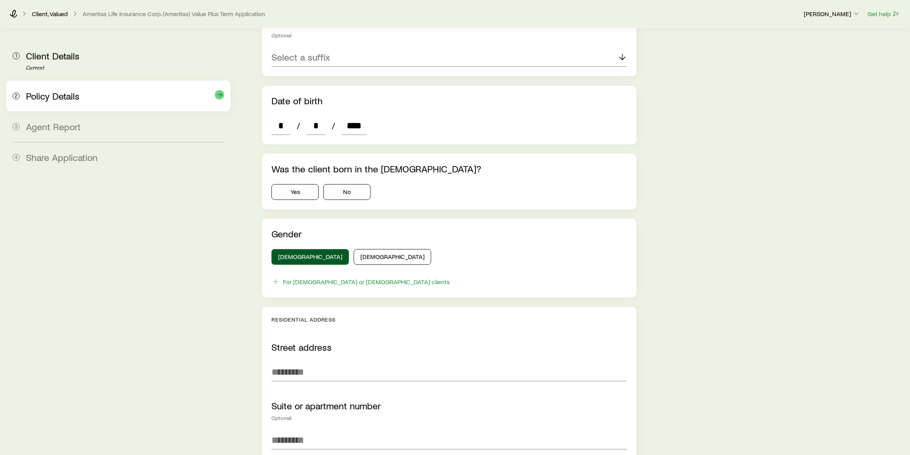
click at [68, 103] on div "2 Policy Details" at bounding box center [119, 96] width 212 height 31
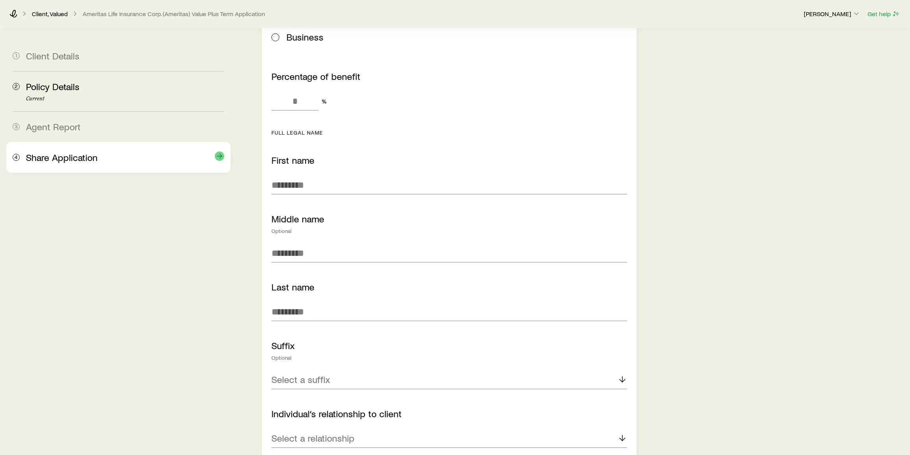
scroll to position [485, 0]
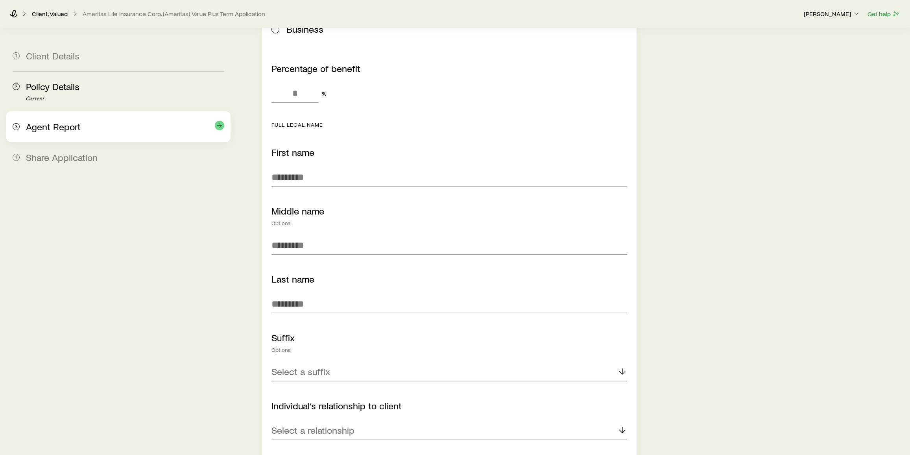
click at [102, 133] on div "3 Agent Report" at bounding box center [119, 126] width 212 height 31
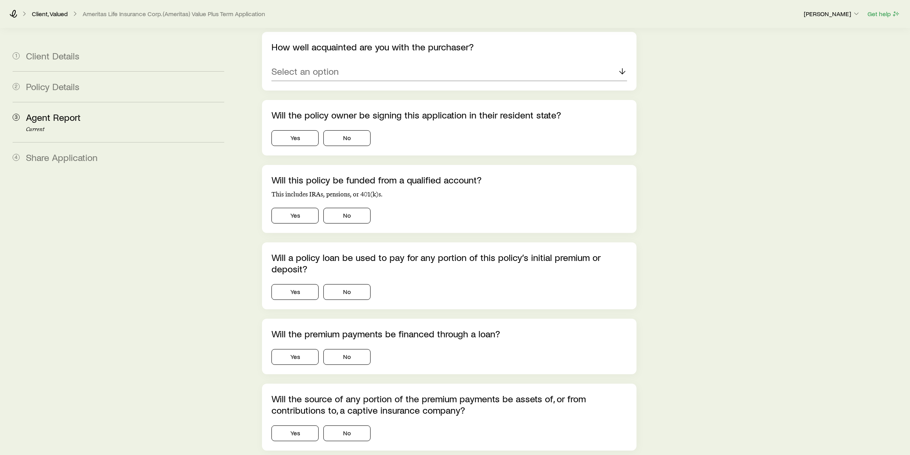
scroll to position [150, 0]
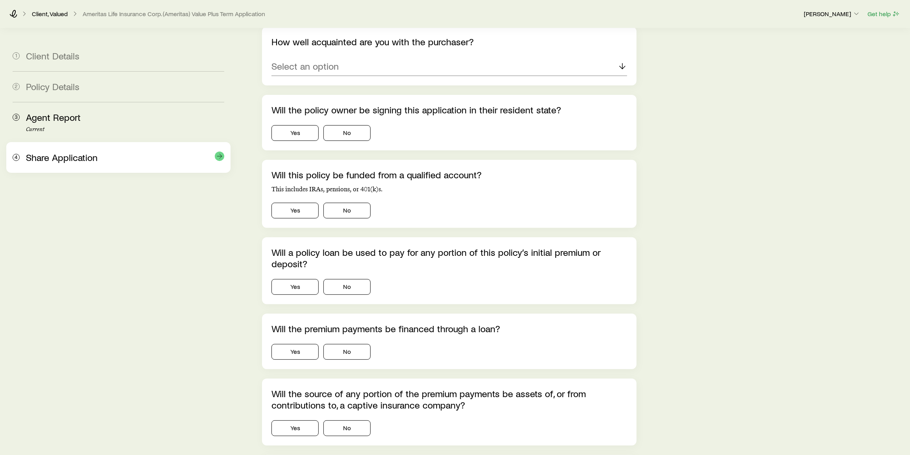
click at [123, 158] on div "Share Application" at bounding box center [125, 157] width 198 height 11
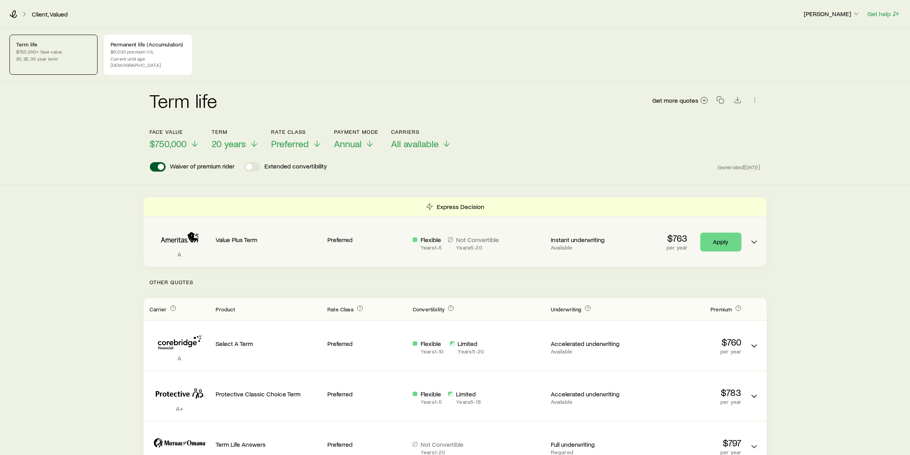
click at [409, 241] on div "A Value Plus Term Preferred Flexible Years 1 - 5 Not Convertible Years 6 - 20 I…" at bounding box center [455, 242] width 623 height 50
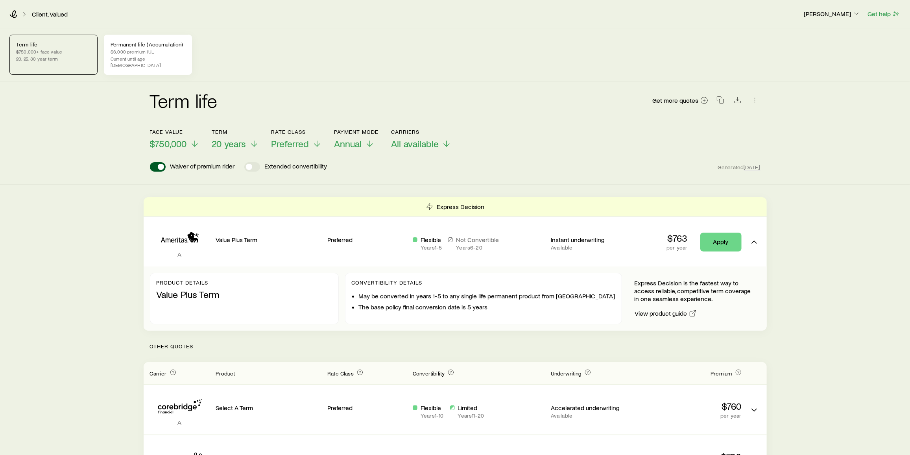
click at [150, 50] on p "$6,000 premium IUL" at bounding box center [148, 51] width 75 height 6
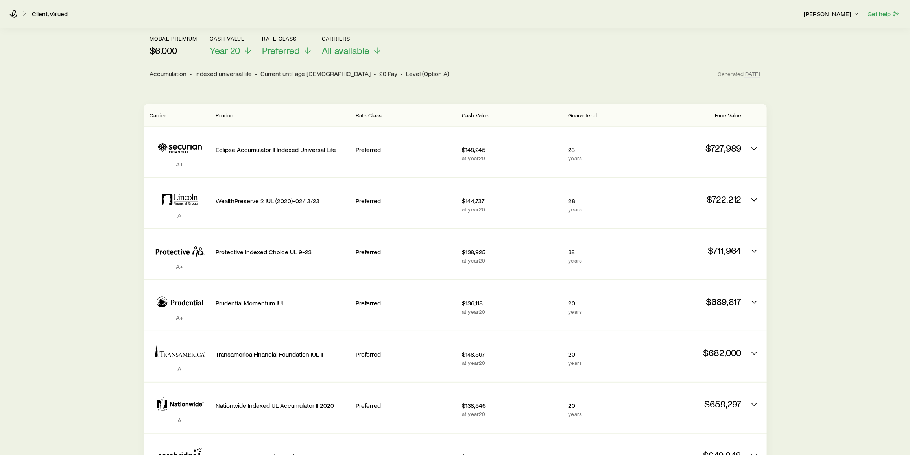
scroll to position [113, 0]
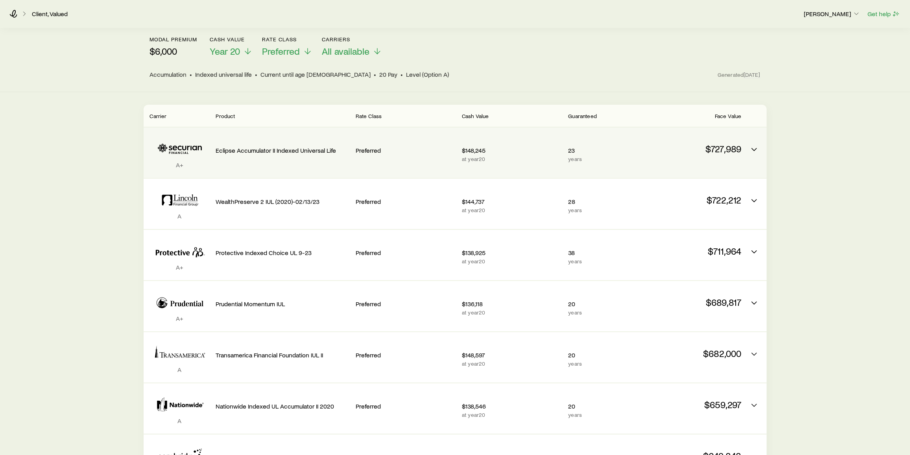
click at [299, 147] on div "Eclipse Accumulator II Indexed Universal Life" at bounding box center [282, 149] width 133 height 30
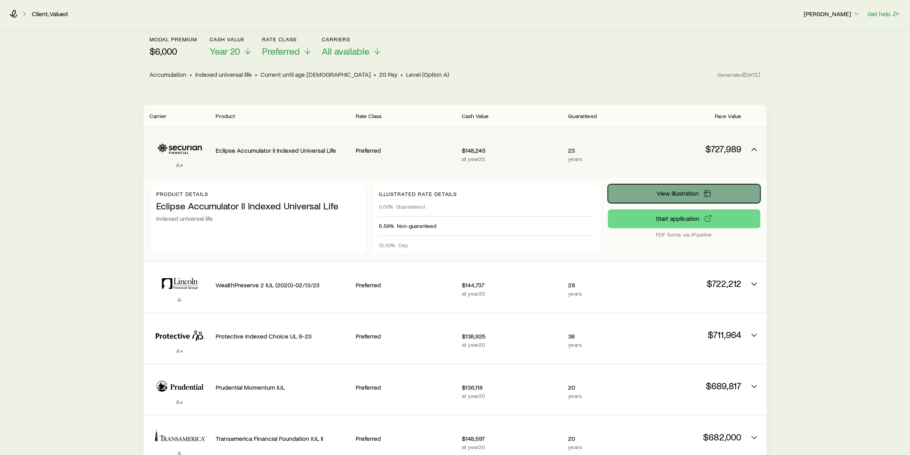
click at [674, 193] on button "View illustration" at bounding box center [684, 193] width 153 height 19
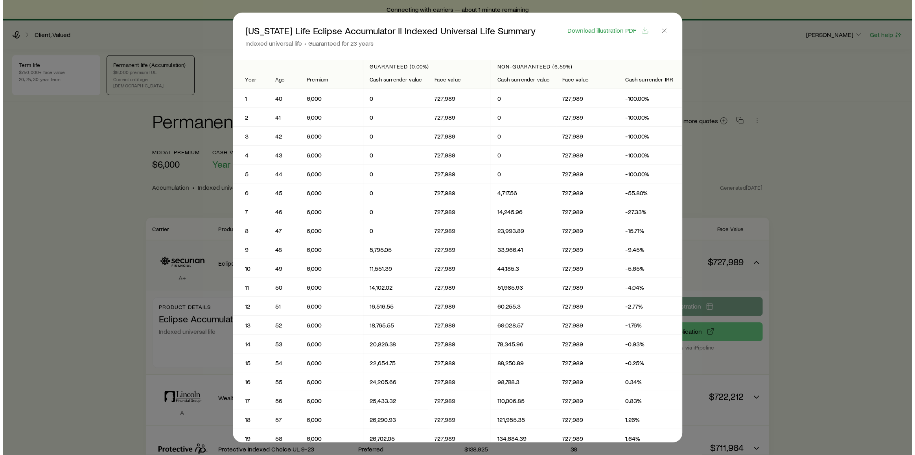
scroll to position [0, 0]
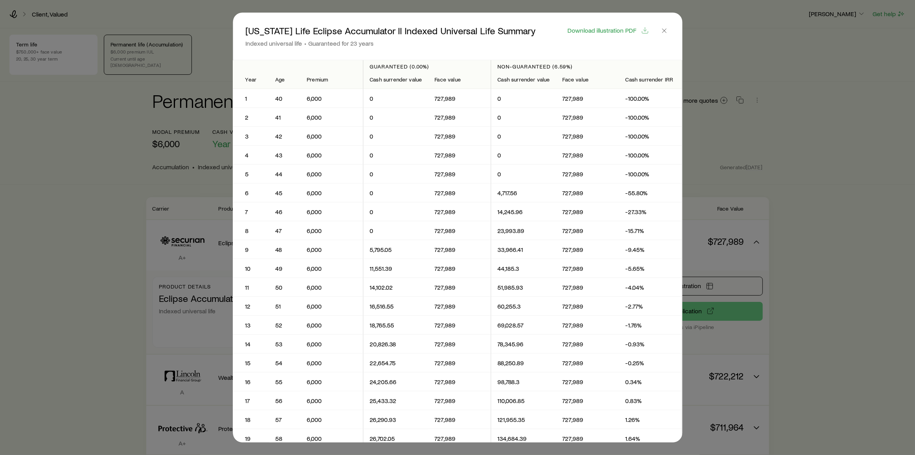
click at [31, 132] on div at bounding box center [457, 227] width 915 height 455
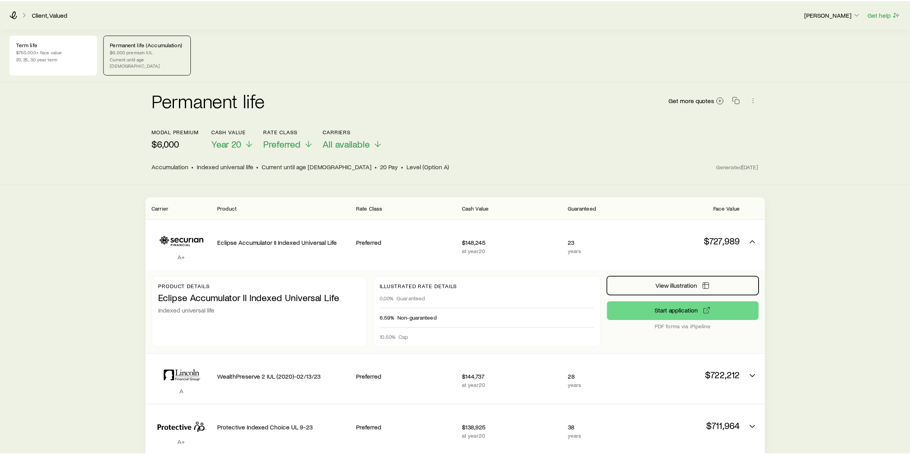
scroll to position [113, 0]
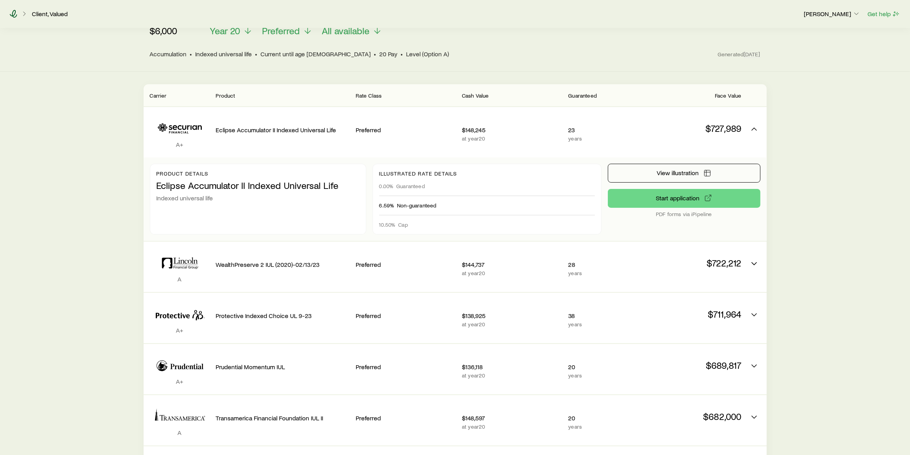
click at [16, 15] on icon at bounding box center [13, 14] width 8 height 8
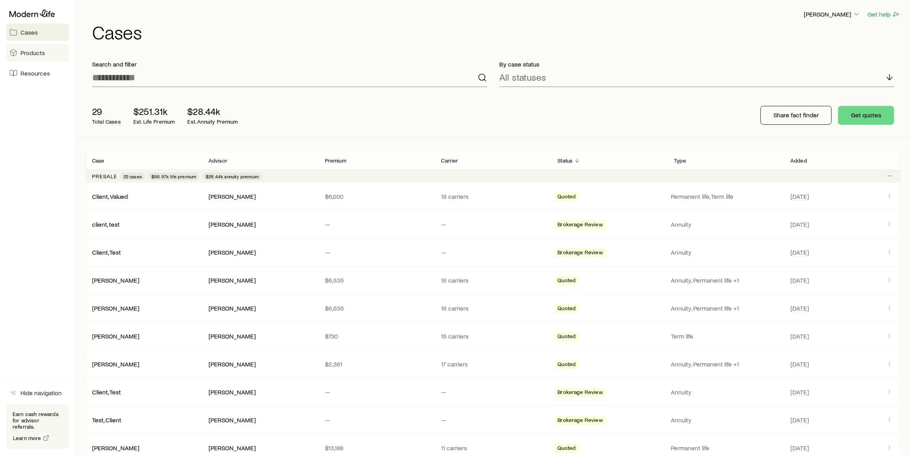
click at [31, 61] on link "Products" at bounding box center [37, 52] width 63 height 17
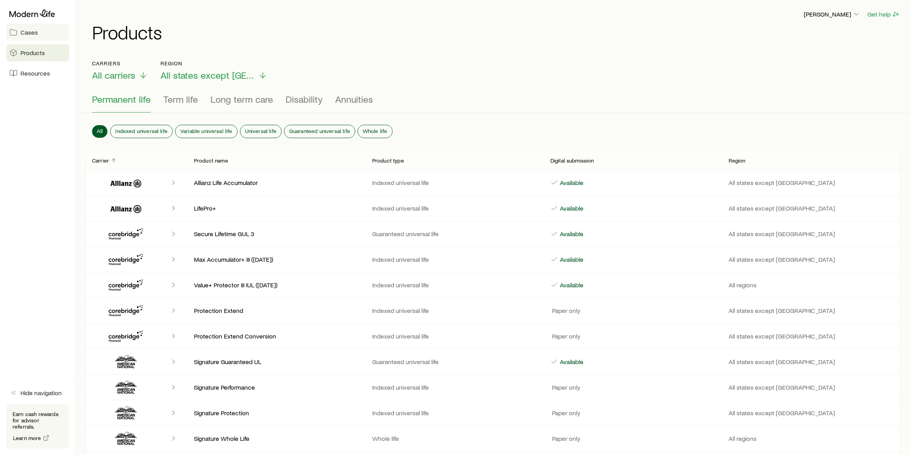
click at [28, 30] on span "Cases" at bounding box center [28, 32] width 17 height 8
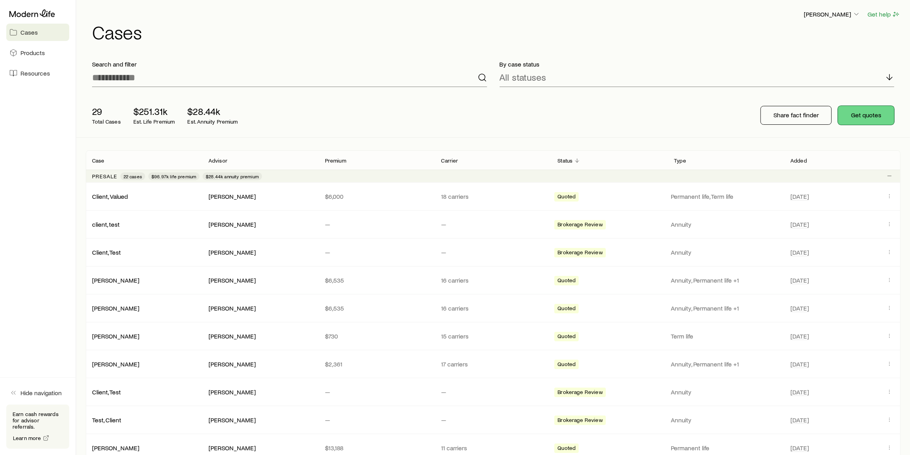
click at [877, 120] on button "Get quotes" at bounding box center [866, 115] width 56 height 19
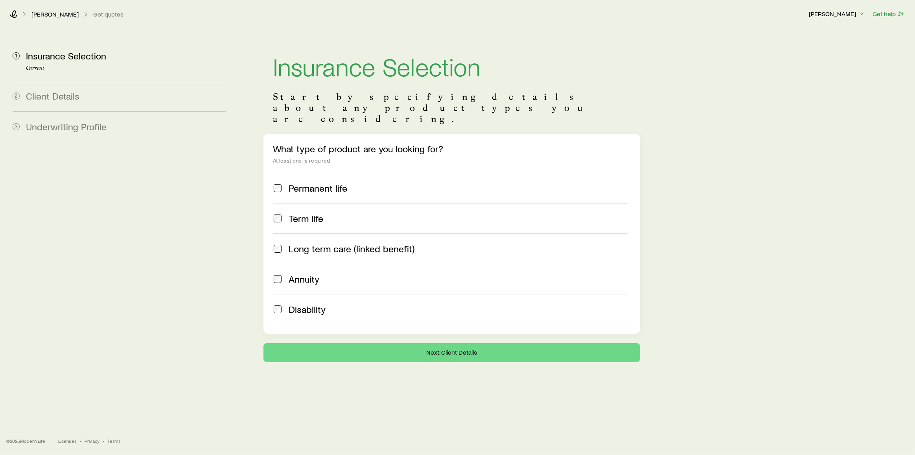
click at [312, 264] on label "Annuity" at bounding box center [450, 279] width 355 height 30
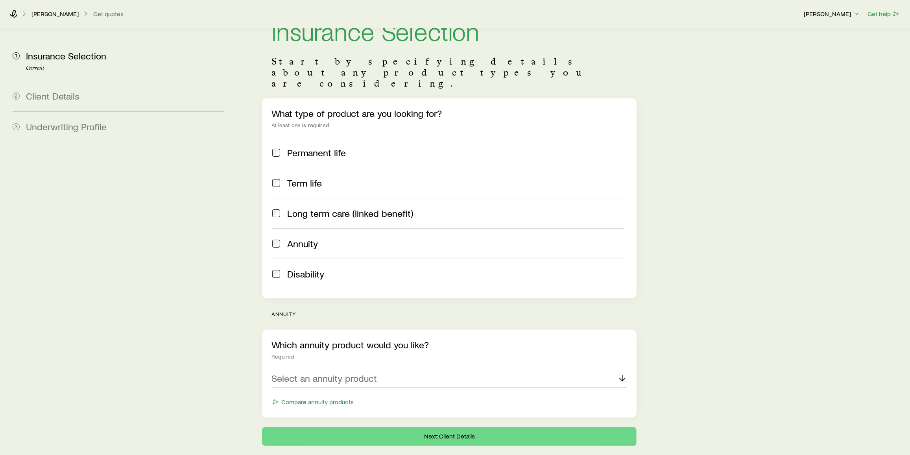
scroll to position [57, 0]
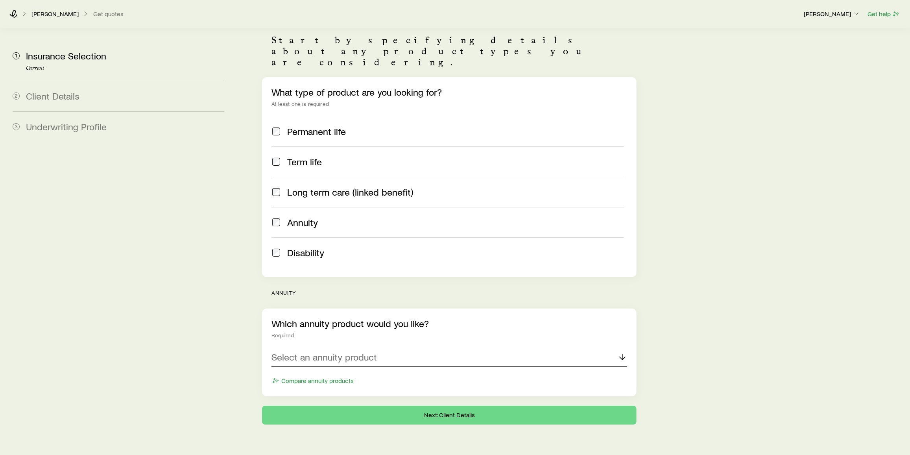
click at [359, 351] on p "Select an annuity product" at bounding box center [323, 356] width 105 height 11
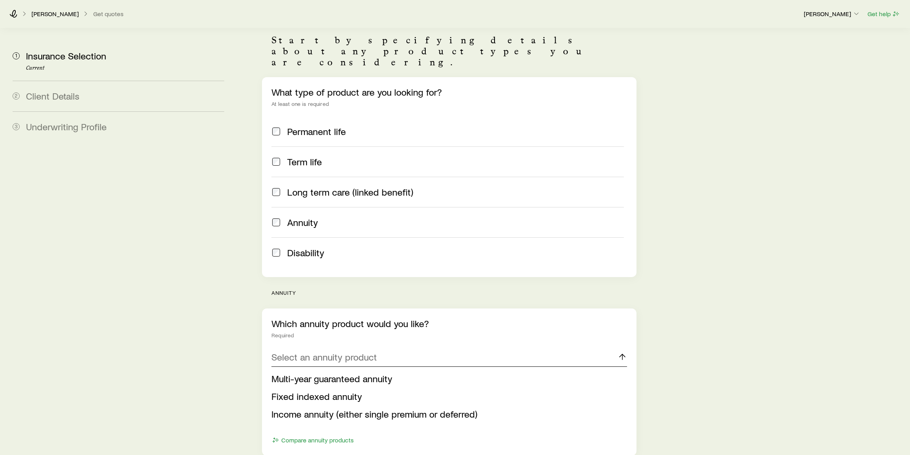
scroll to position [117, 0]
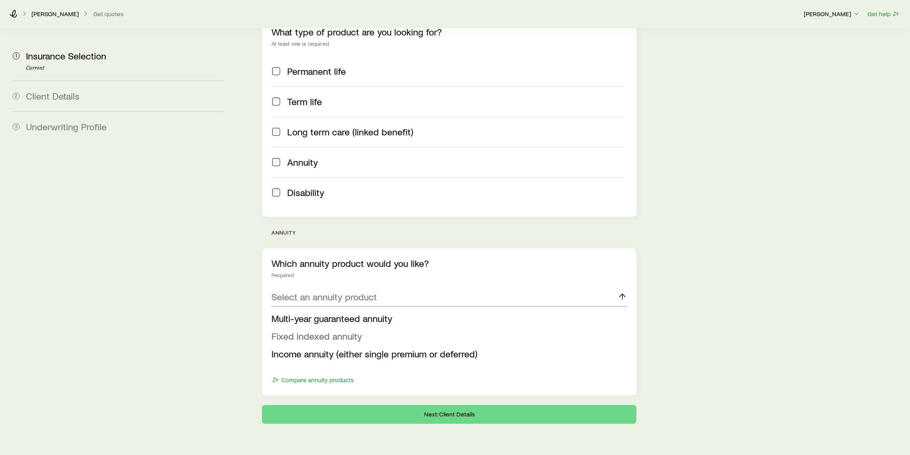
click at [342, 330] on span "Fixed indexed annuity" at bounding box center [316, 335] width 90 height 11
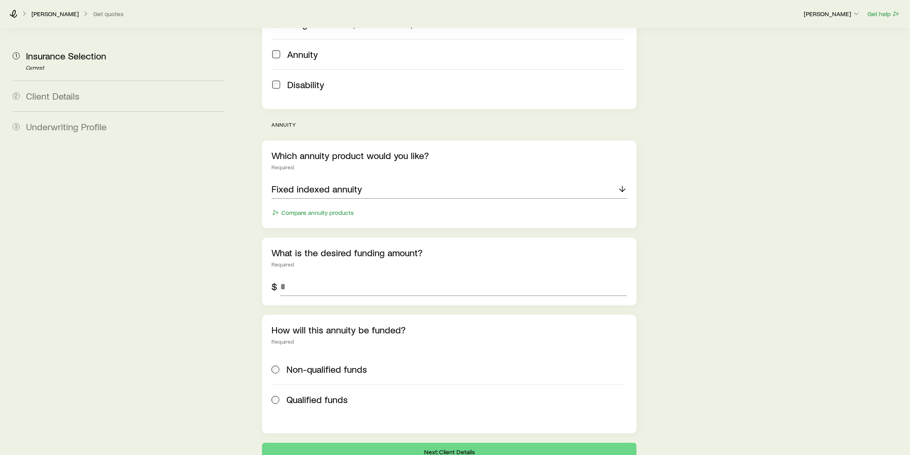
scroll to position [225, 0]
click at [326, 277] on input "tel" at bounding box center [453, 286] width 347 height 19
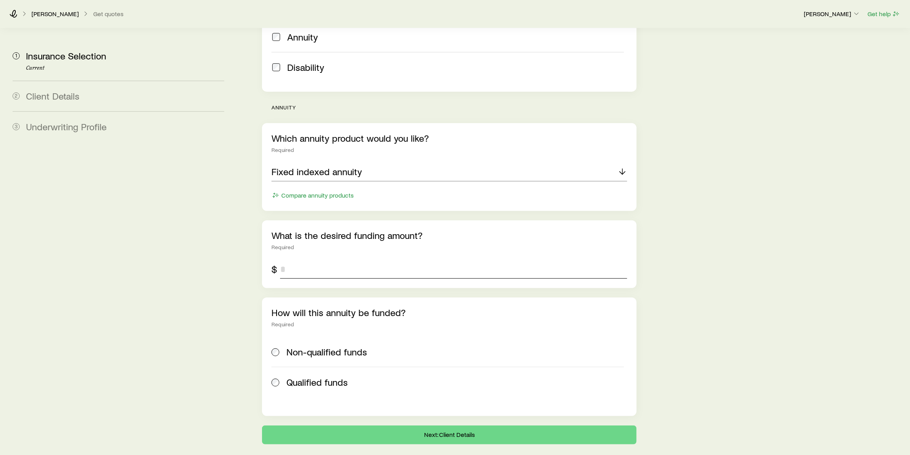
scroll to position [262, 0]
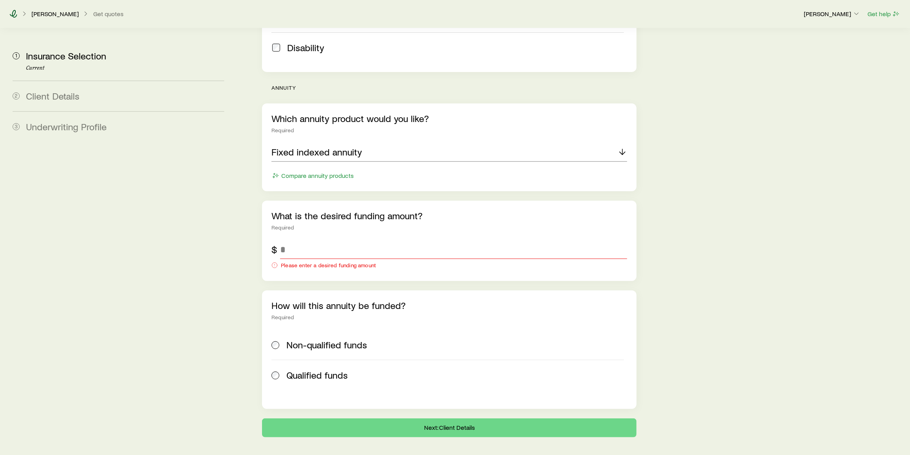
click at [13, 16] on icon at bounding box center [13, 14] width 7 height 8
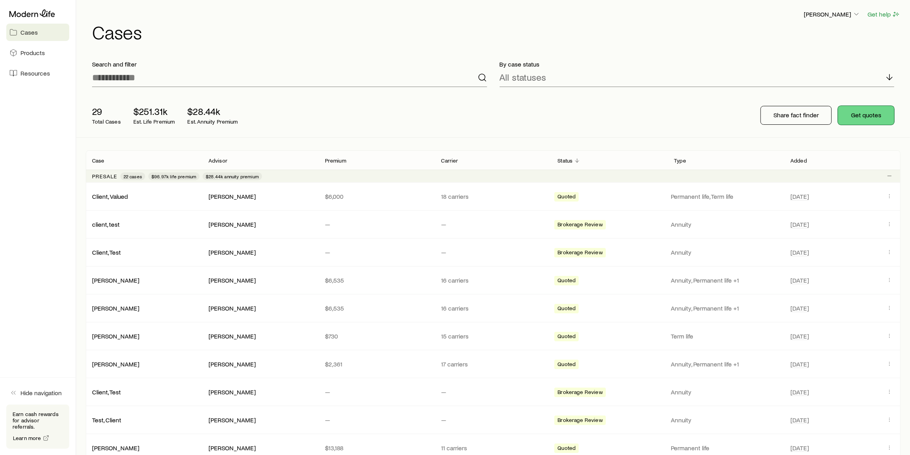
click at [873, 116] on button "Get quotes" at bounding box center [866, 115] width 56 height 19
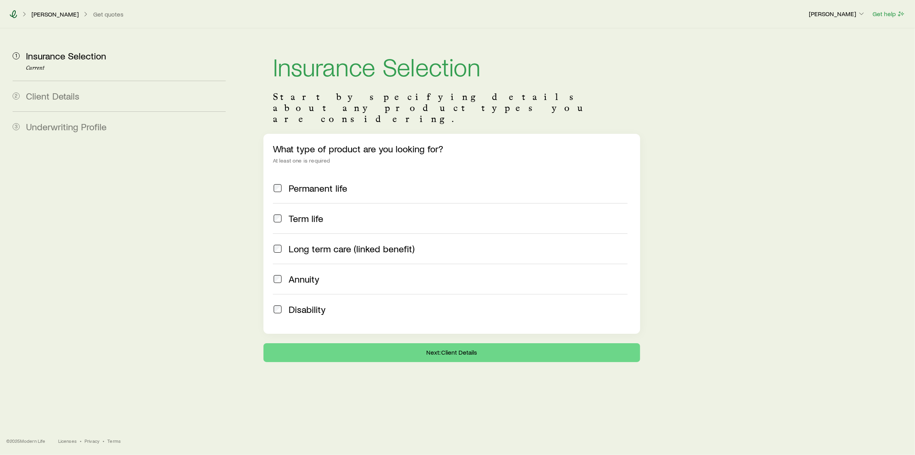
click at [14, 14] on icon at bounding box center [13, 14] width 8 height 8
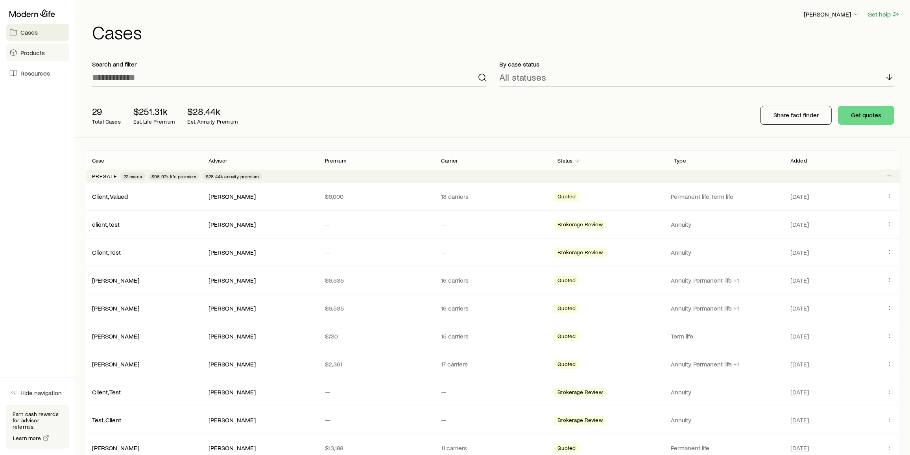
click at [36, 52] on span "Products" at bounding box center [32, 53] width 24 height 8
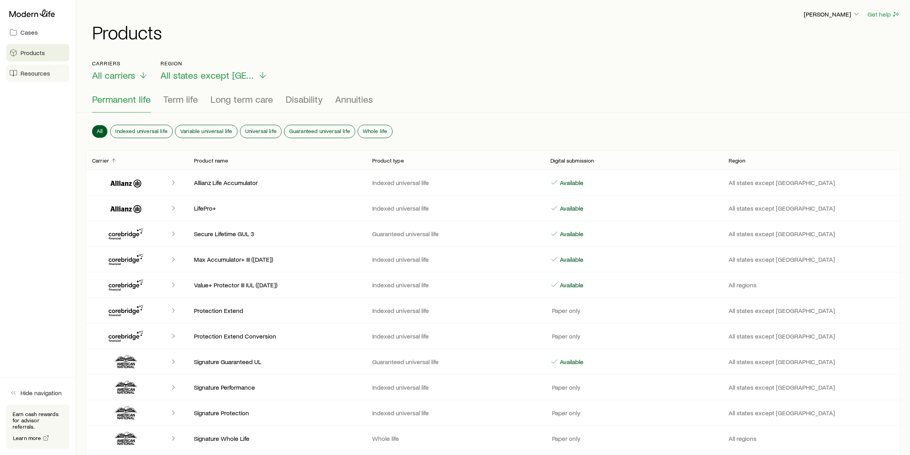
click at [52, 74] on link "Resources" at bounding box center [37, 73] width 63 height 17
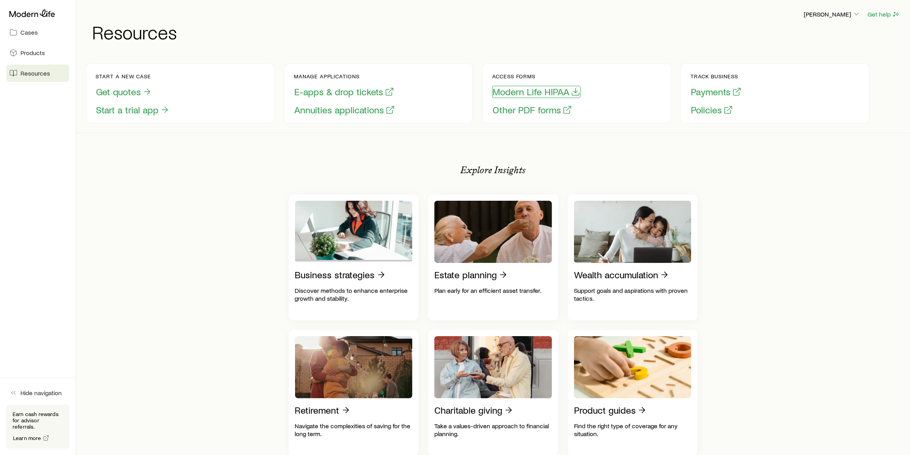
click at [553, 90] on button "Modern Life HIPAA" at bounding box center [536, 92] width 89 height 12
click at [718, 98] on div "Payments Policies" at bounding box center [716, 101] width 52 height 30
click at [719, 91] on button "Payments" at bounding box center [716, 92] width 52 height 12
click at [712, 112] on button "Policies" at bounding box center [711, 110] width 43 height 12
click at [831, 12] on p "[PERSON_NAME]" at bounding box center [832, 14] width 57 height 8
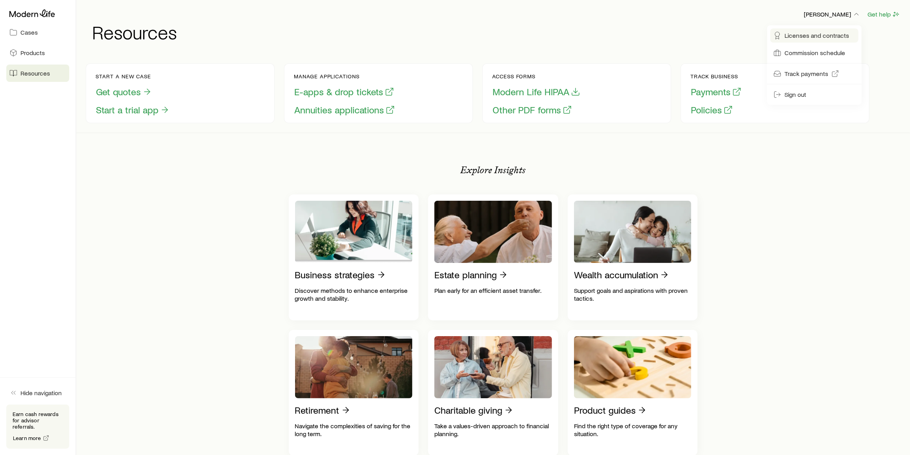
click at [827, 37] on span "Licenses and contracts" at bounding box center [816, 35] width 65 height 8
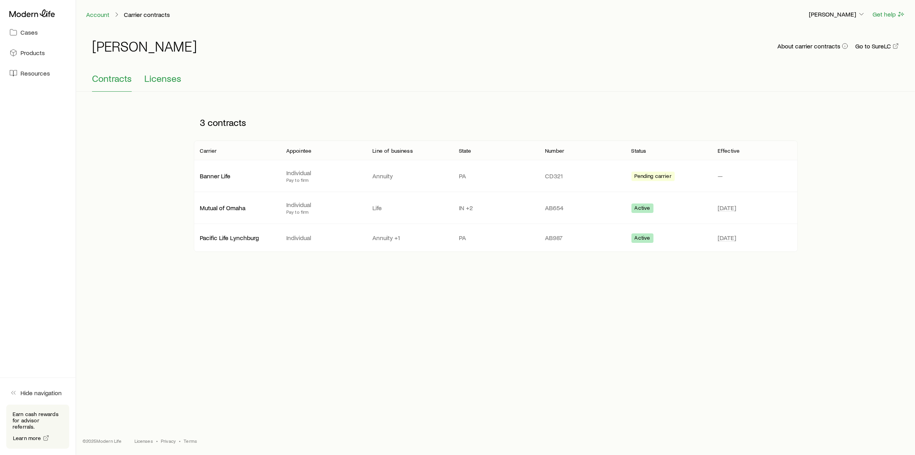
click at [166, 77] on span "Licenses" at bounding box center [162, 78] width 37 height 11
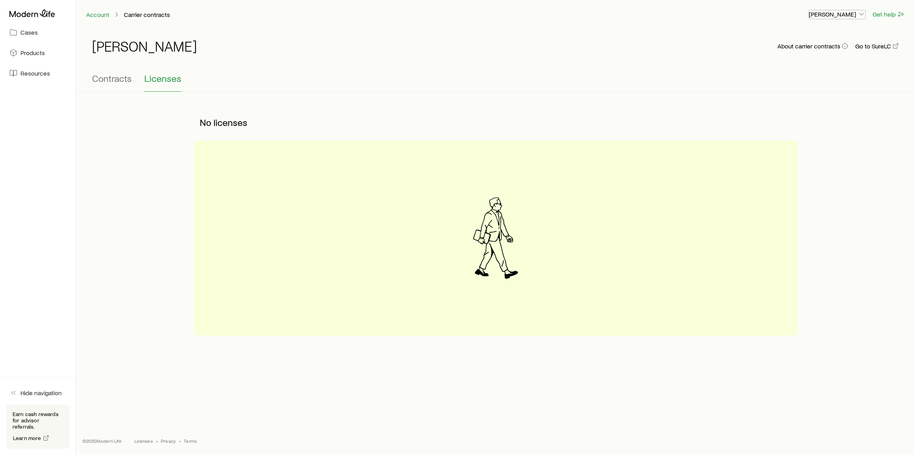
click at [848, 16] on p "[PERSON_NAME]" at bounding box center [837, 14] width 57 height 8
click at [815, 53] on span "Commission schedule" at bounding box center [819, 53] width 61 height 8
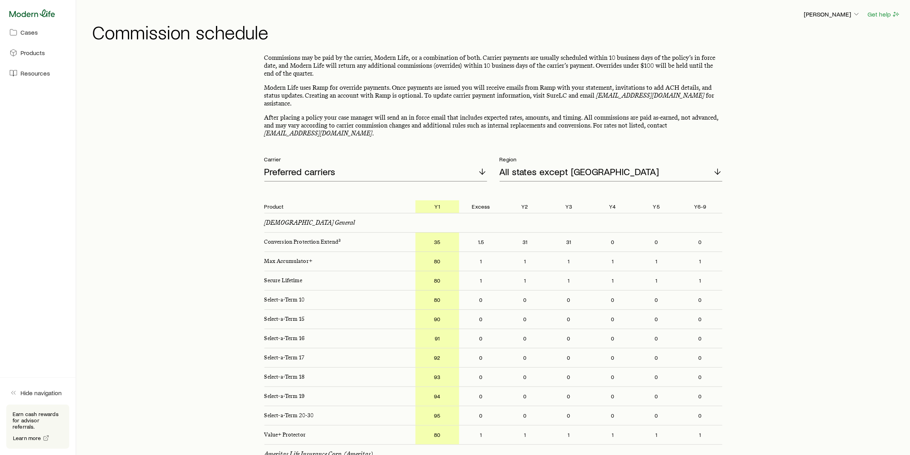
click at [35, 16] on icon at bounding box center [32, 13] width 46 height 8
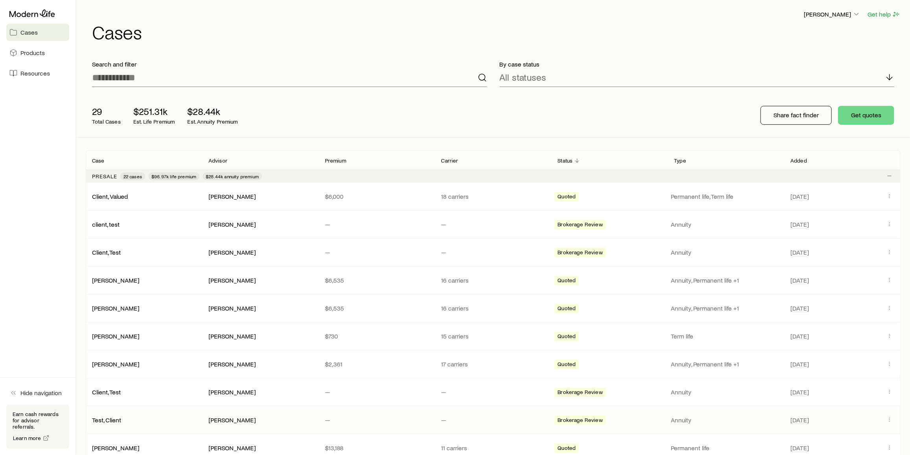
click at [478, 423] on div "Test, Client Frank Peterson — — Brokerage Review Annuity Sep 10" at bounding box center [493, 420] width 815 height 28
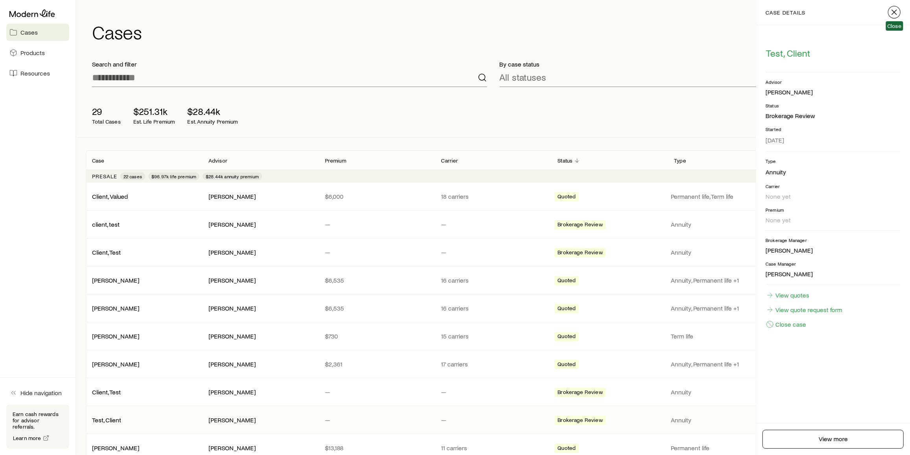
click at [894, 9] on icon "button" at bounding box center [893, 11] width 9 height 9
